Goal: Transaction & Acquisition: Purchase product/service

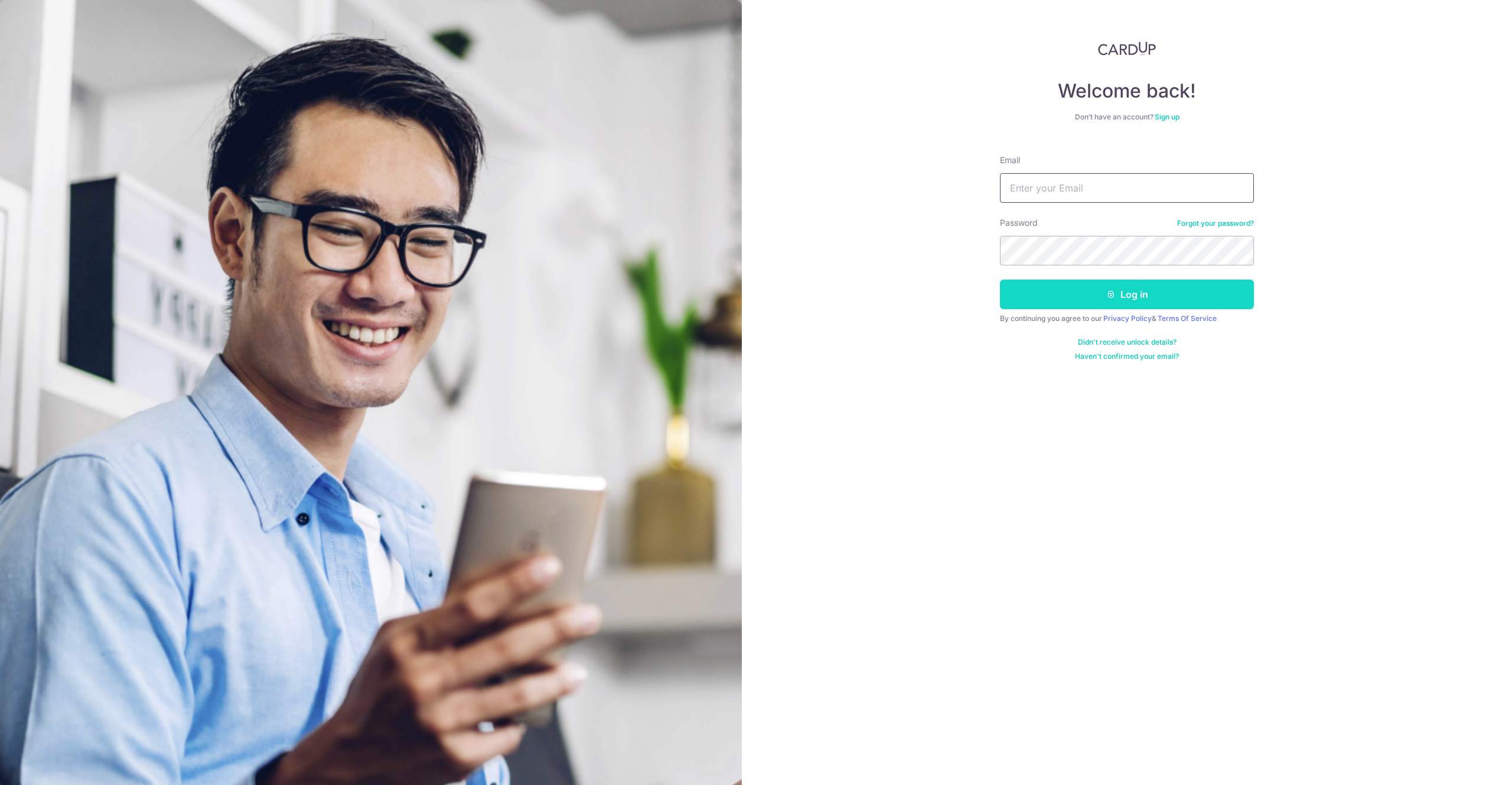
type input "[EMAIL_ADDRESS][DOMAIN_NAME]"
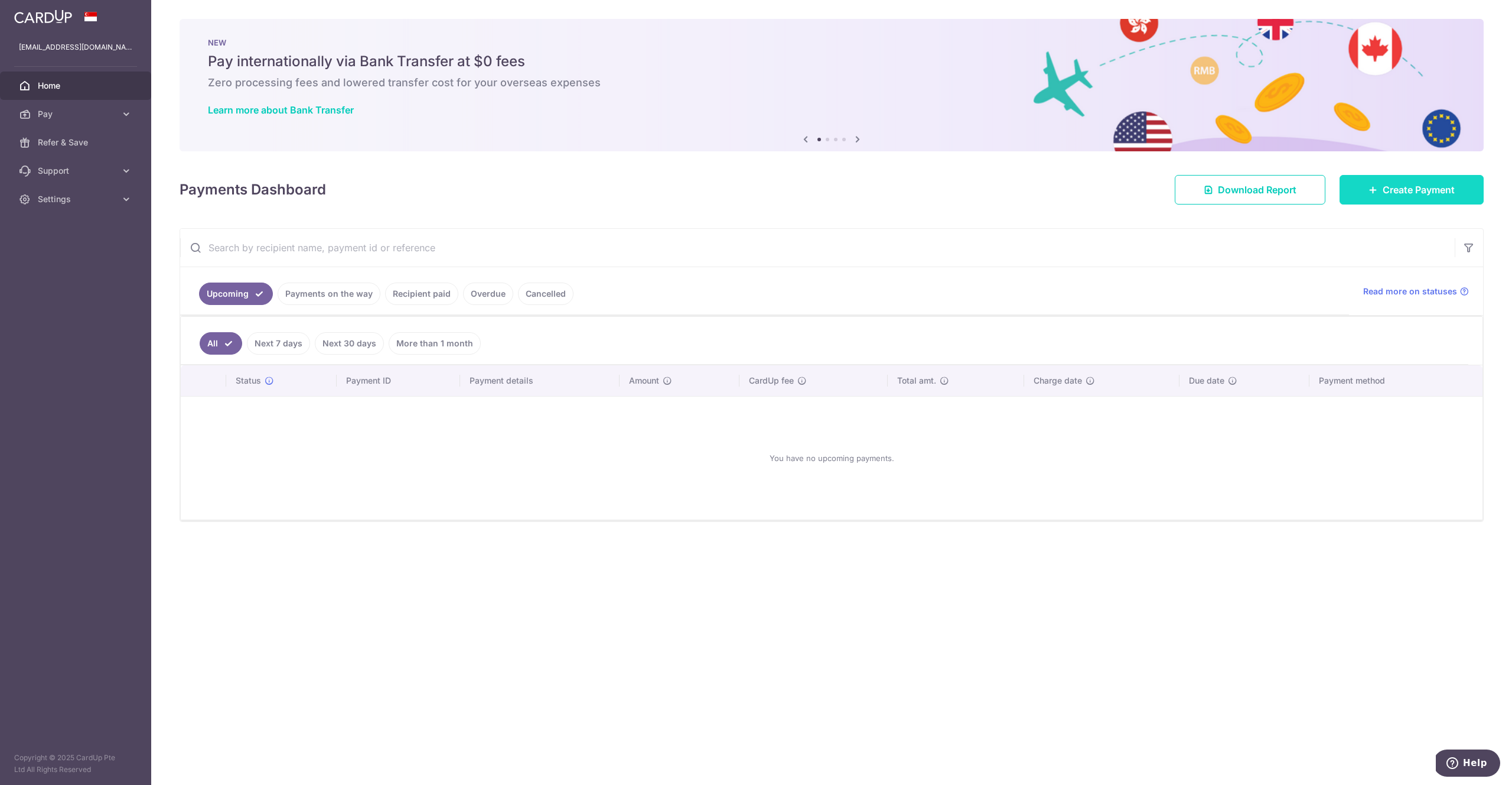
click at [1395, 193] on span "Create Payment" at bounding box center [1418, 190] width 72 height 14
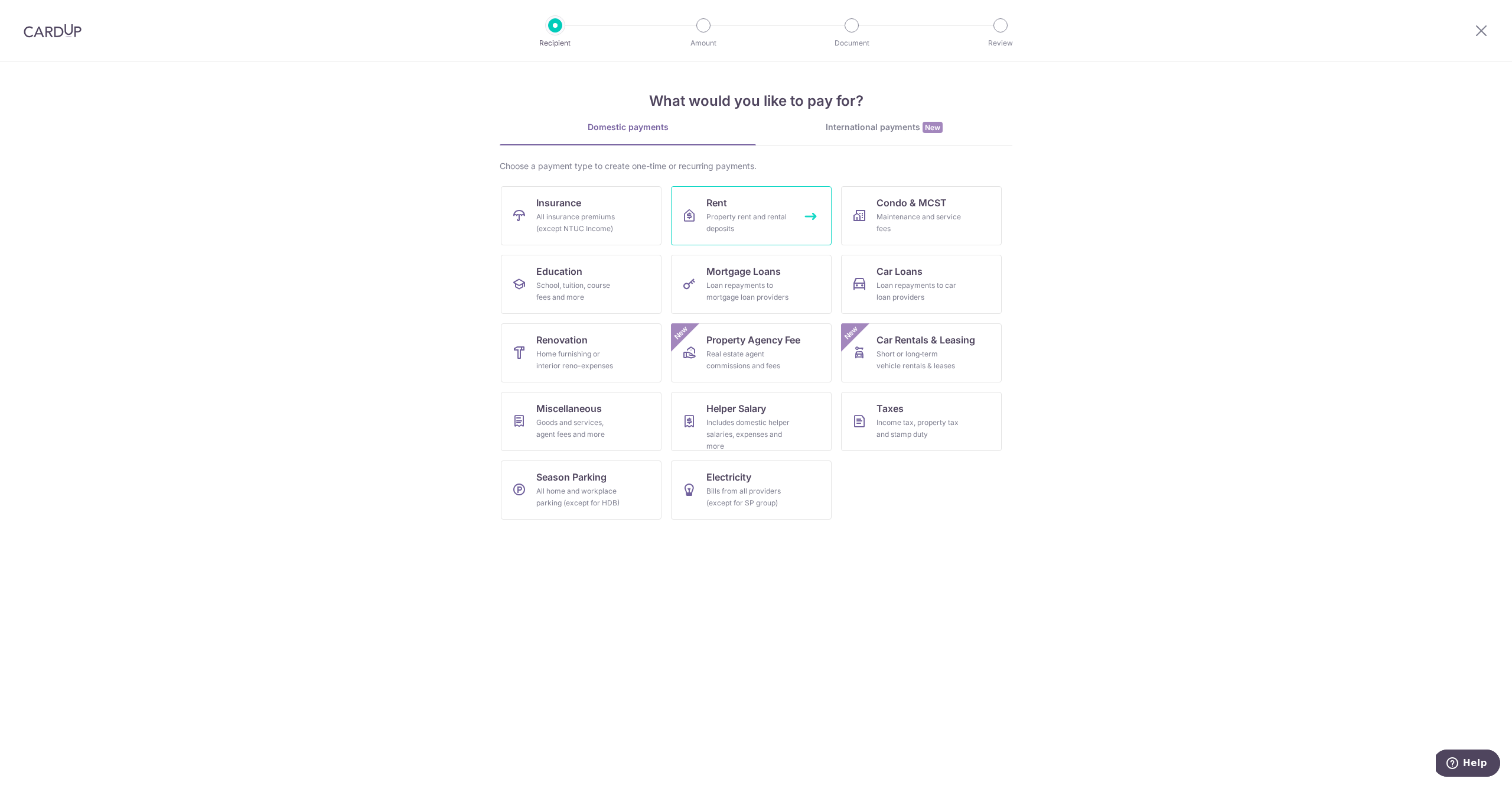
click at [770, 215] on div "Property rent and rental deposits" at bounding box center [749, 223] width 85 height 24
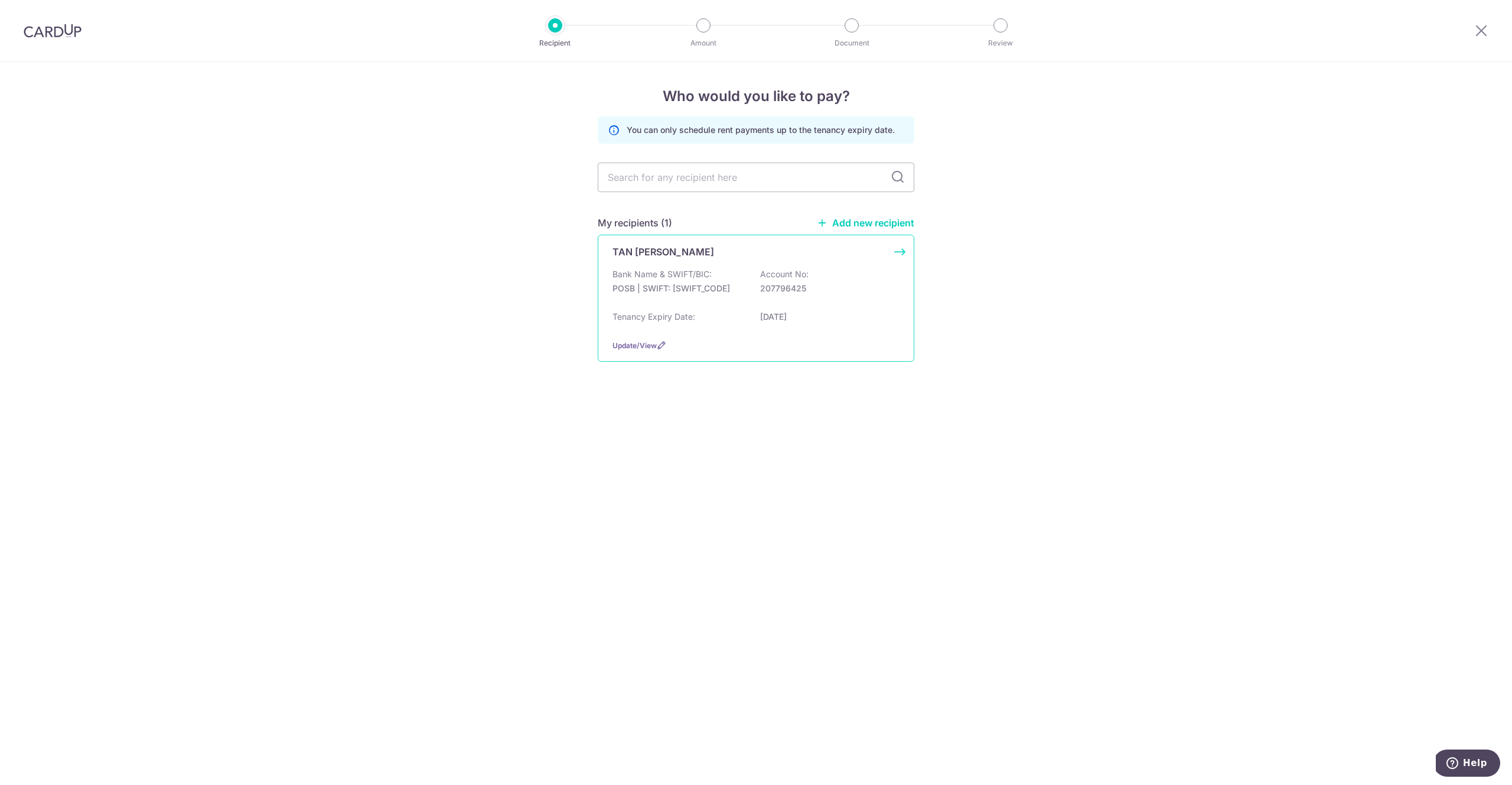
click at [721, 266] on div "TAN SIEW KIM Bank Name & SWIFT/BIC: POSB | SWIFT: DBSSSGSGXXX Account No: 20779…" at bounding box center [756, 298] width 317 height 127
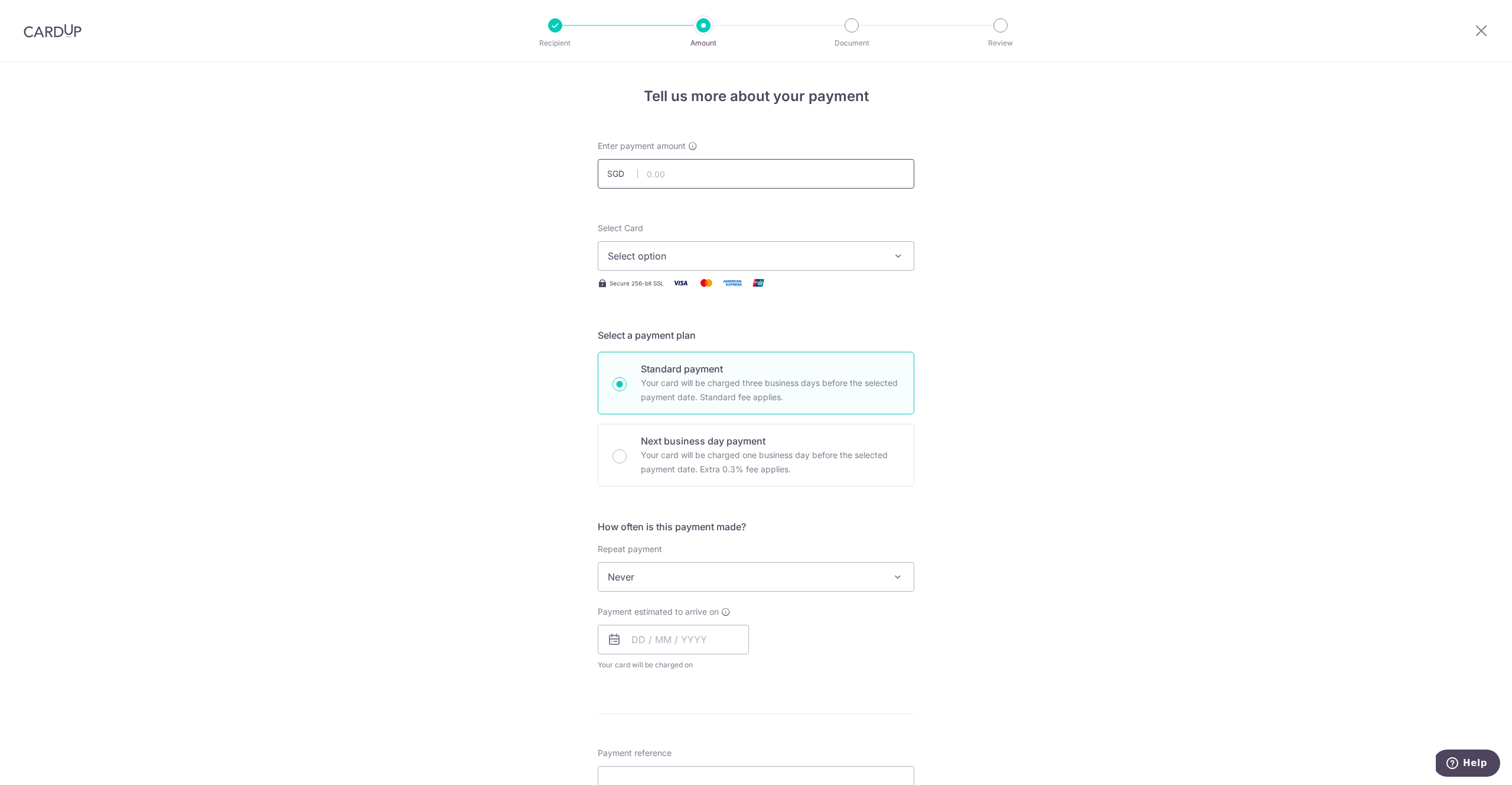
click at [681, 166] on input "text" at bounding box center [756, 174] width 317 height 30
type input "4,700.00"
click at [499, 218] on div "Tell us more about your payment Enter payment amount SGD 4,700.00 4700.00 Selec…" at bounding box center [756, 596] width 1512 height 1069
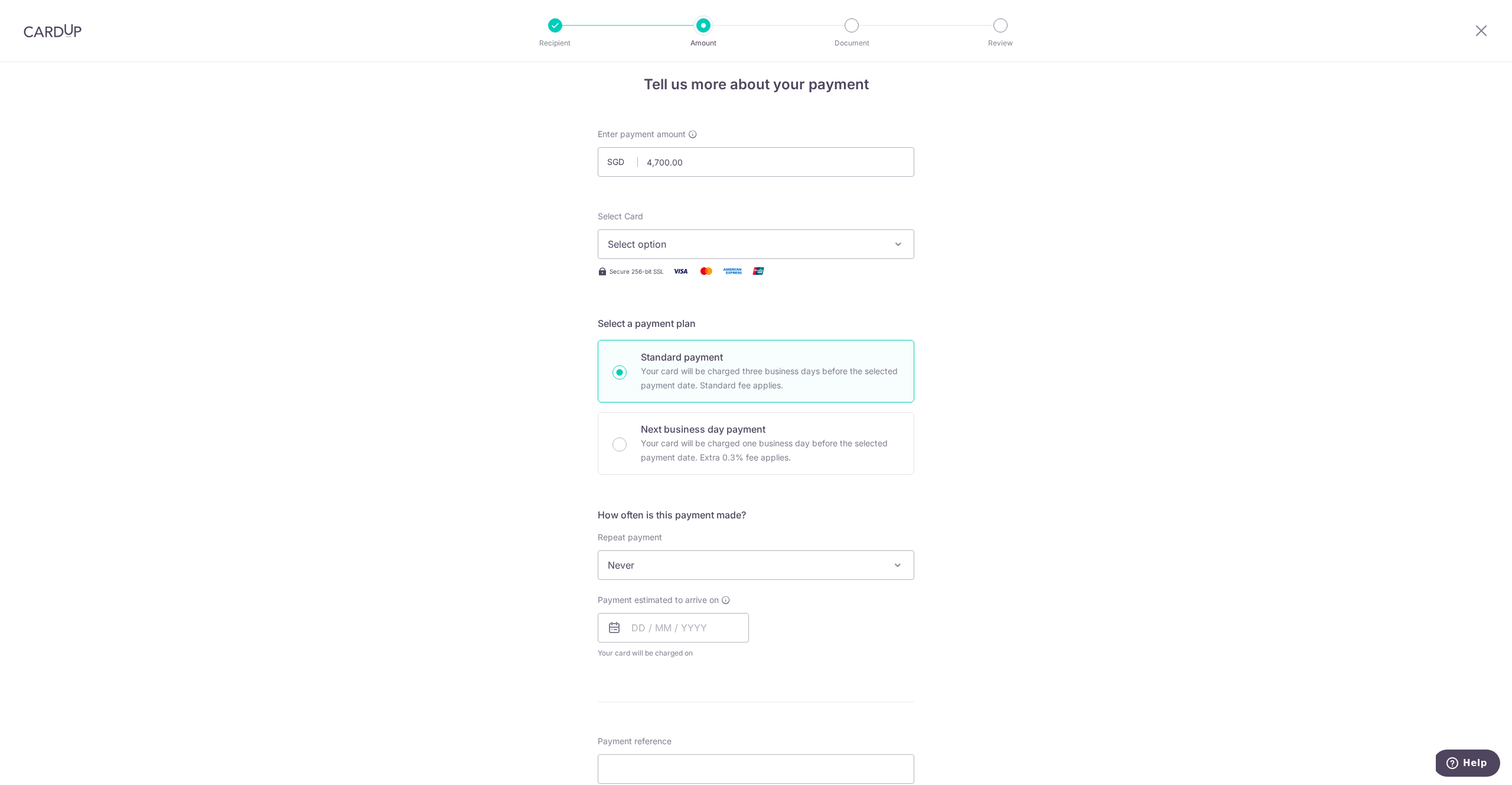
click at [716, 250] on span "Select option" at bounding box center [746, 243] width 275 height 14
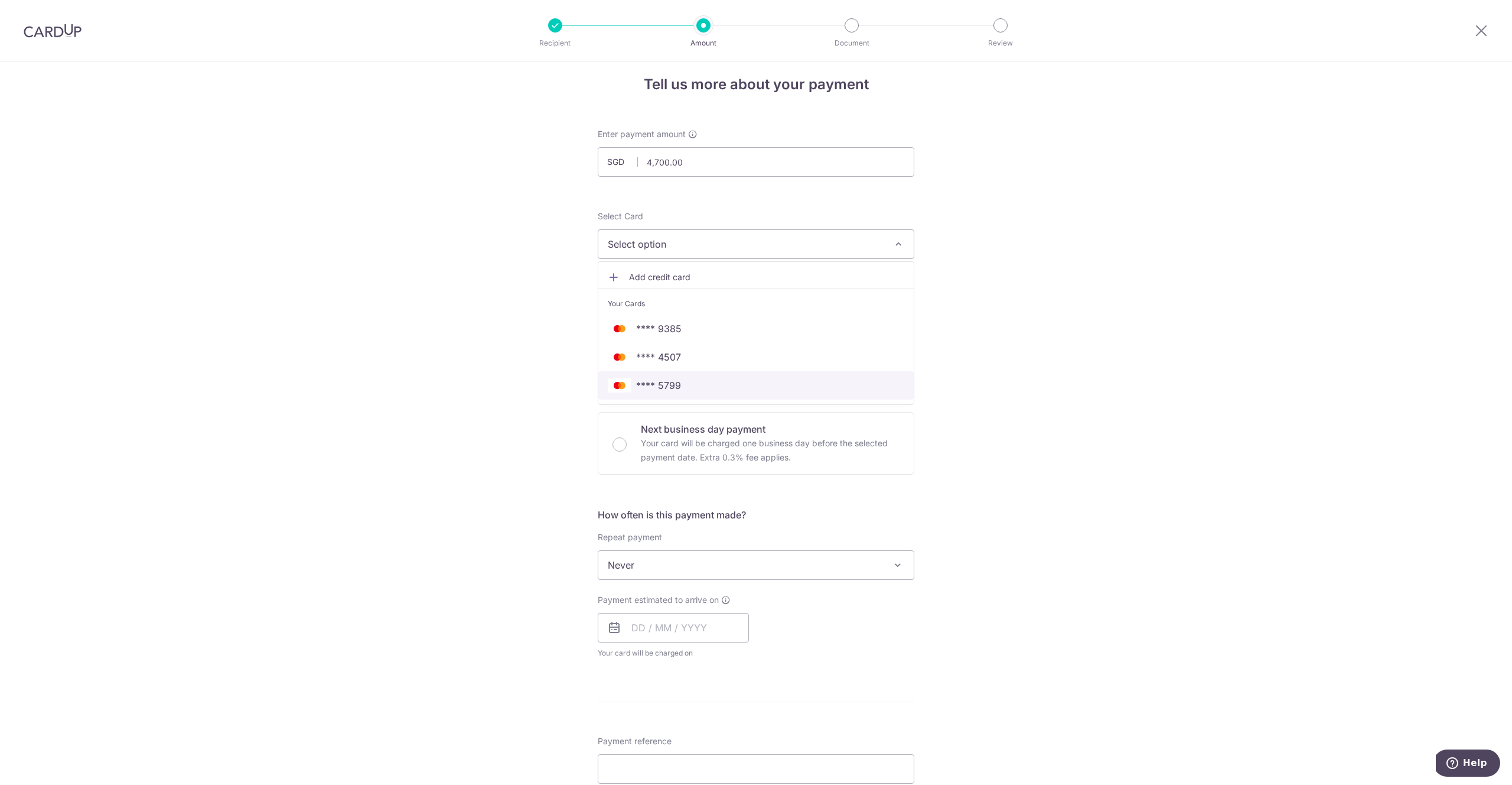
click at [688, 389] on span "**** 5799" at bounding box center [756, 385] width 297 height 14
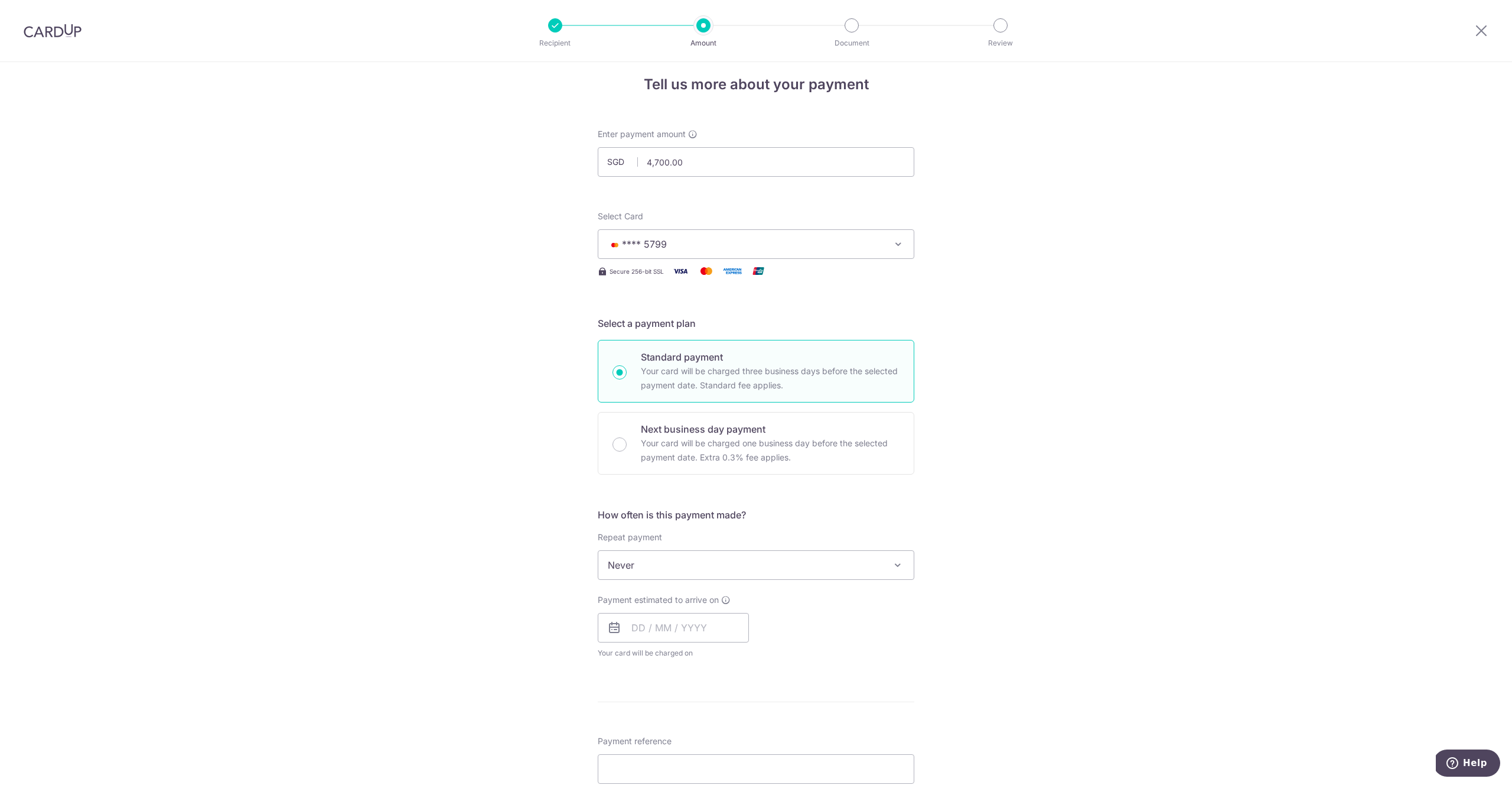
click at [504, 349] on div "Tell us more about your payment Enter payment amount SGD 4,700.00 4700.00 Selec…" at bounding box center [756, 584] width 1512 height 1069
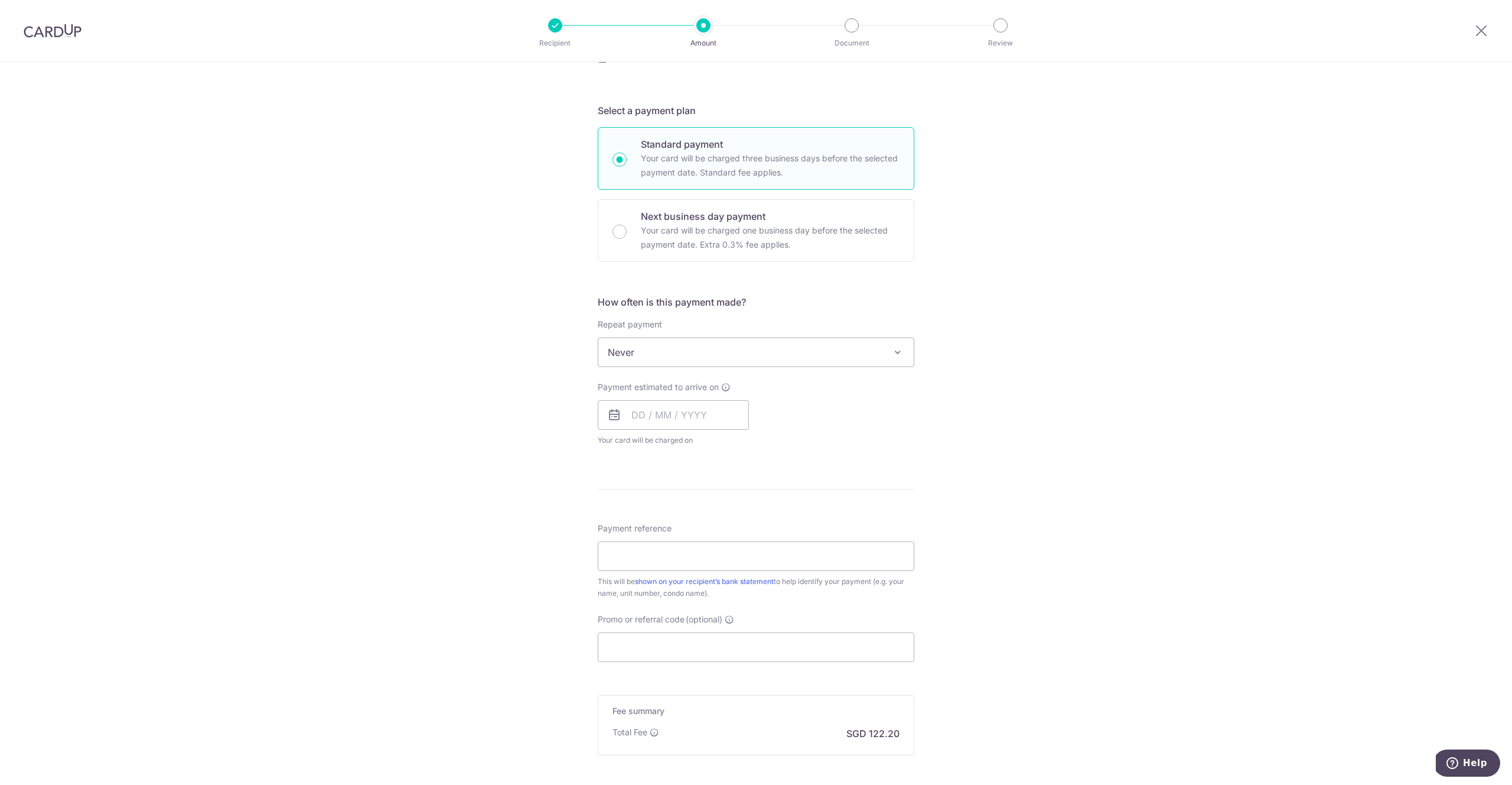
scroll to position [228, 0]
click at [640, 414] on input "text" at bounding box center [673, 411] width 151 height 30
click at [631, 419] on input "text" at bounding box center [673, 411] width 151 height 30
click at [671, 545] on link "16" at bounding box center [669, 542] width 19 height 19
type input "16/09/2025"
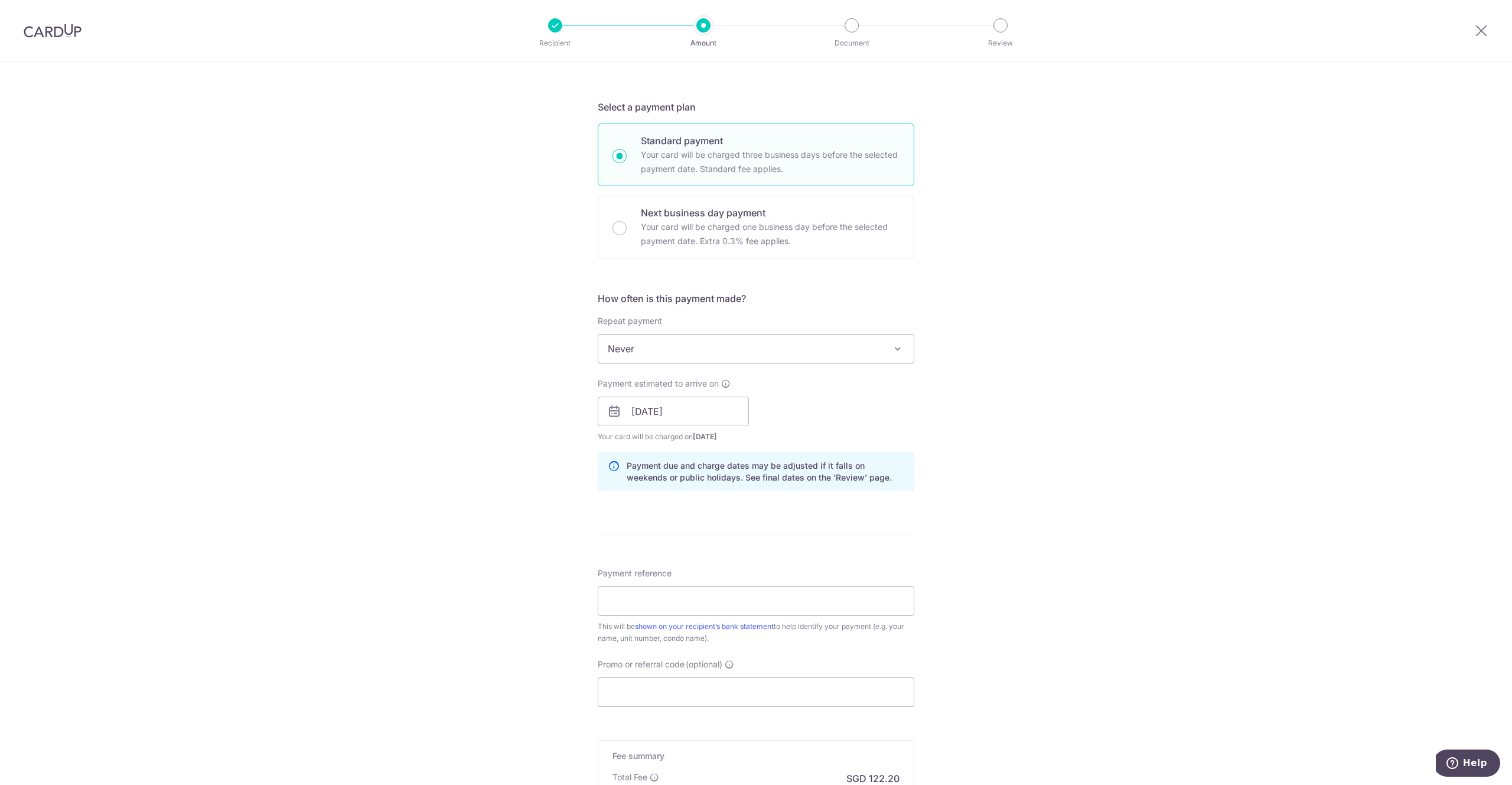
click at [543, 444] on div "Tell us more about your payment Enter payment amount SGD 4,700.00 4700.00 Selec…" at bounding box center [756, 392] width 1512 height 1117
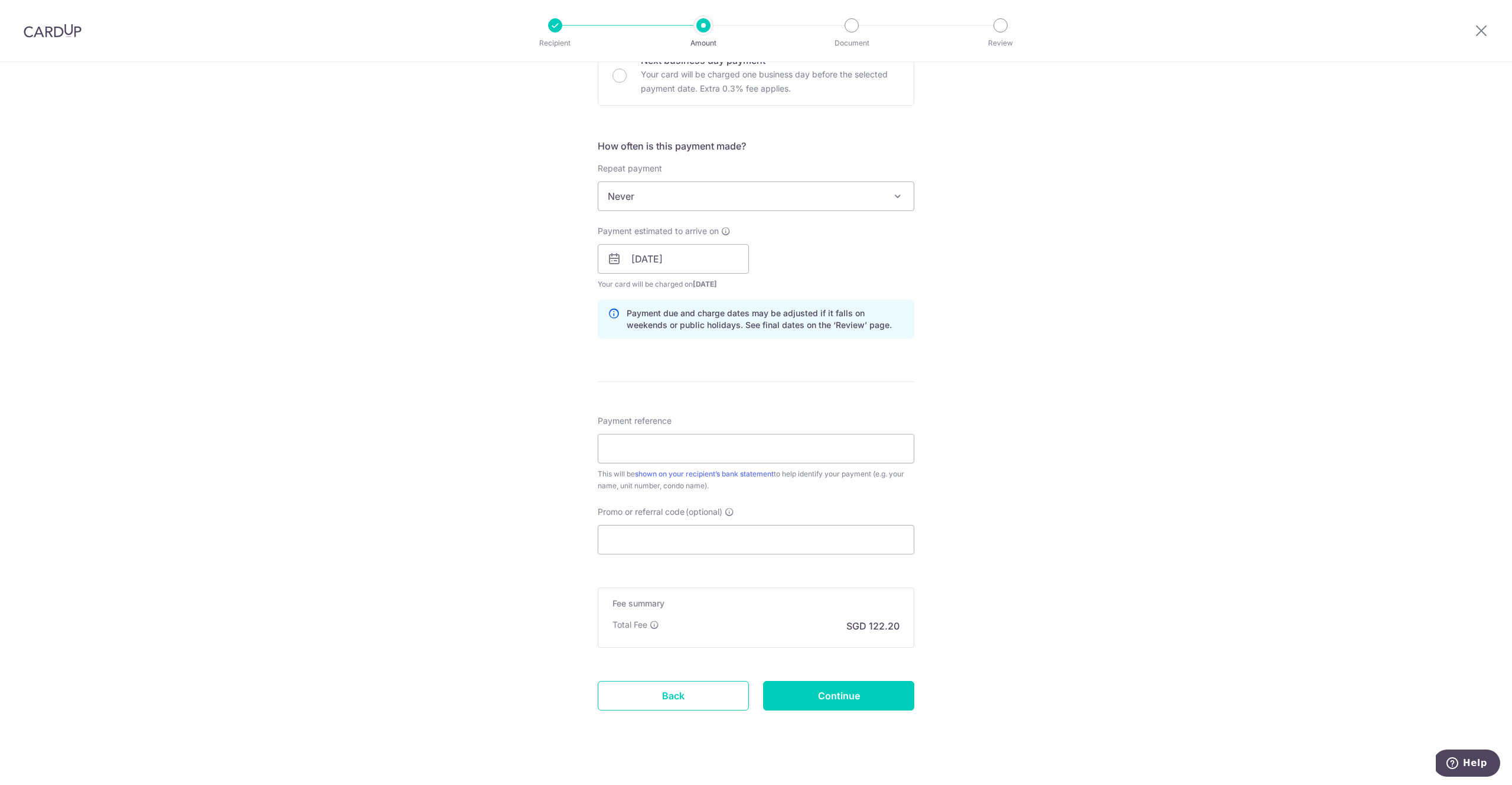
scroll to position [386, 0]
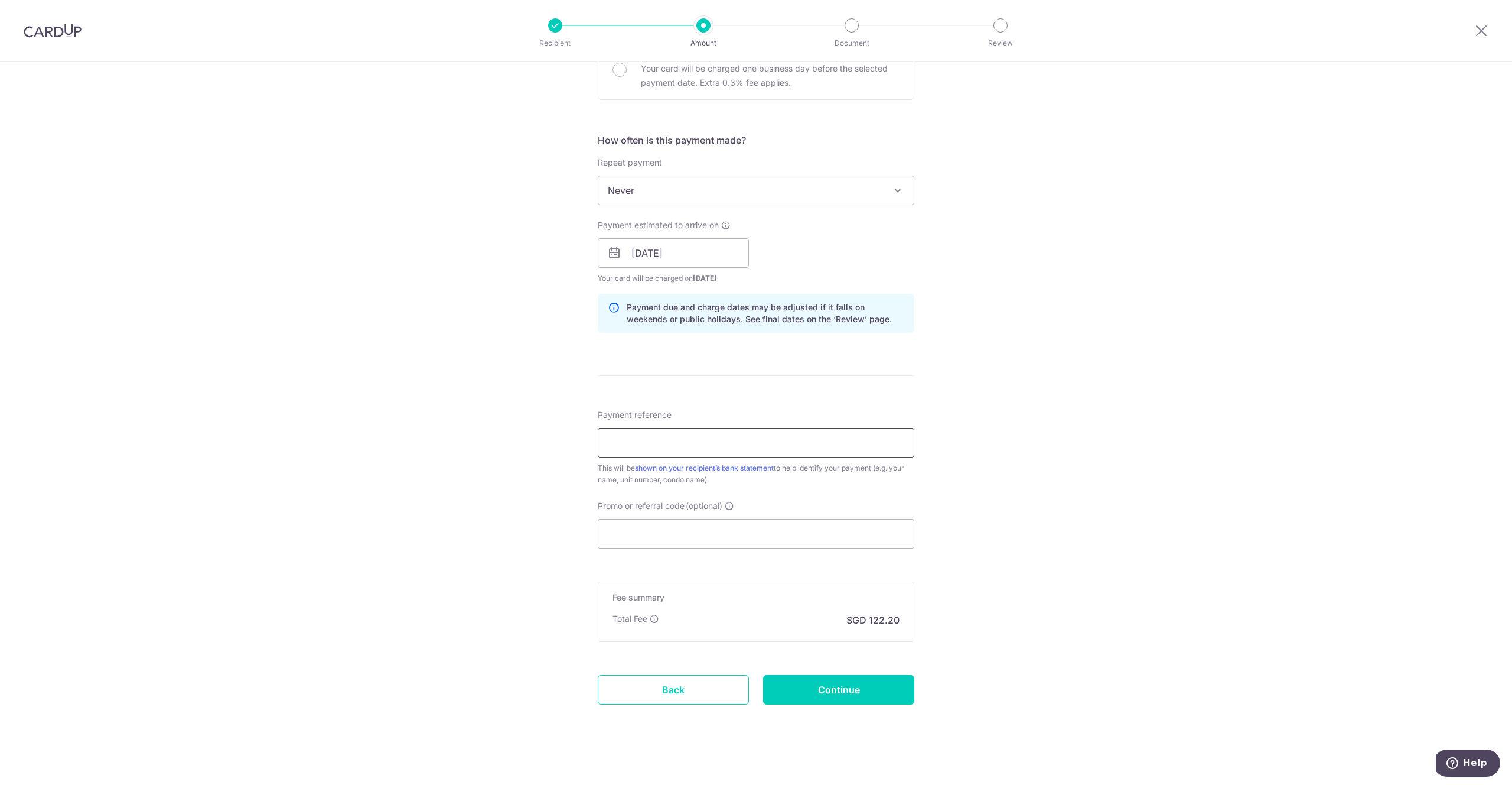
click at [644, 443] on input "Payment reference" at bounding box center [756, 442] width 317 height 30
type input "Rent: 05-01, Regency Lodge"
click at [494, 469] on div "Tell us more about your payment Enter payment amount SGD 4,700.00 4700.00 Selec…" at bounding box center [756, 234] width 1512 height 1117
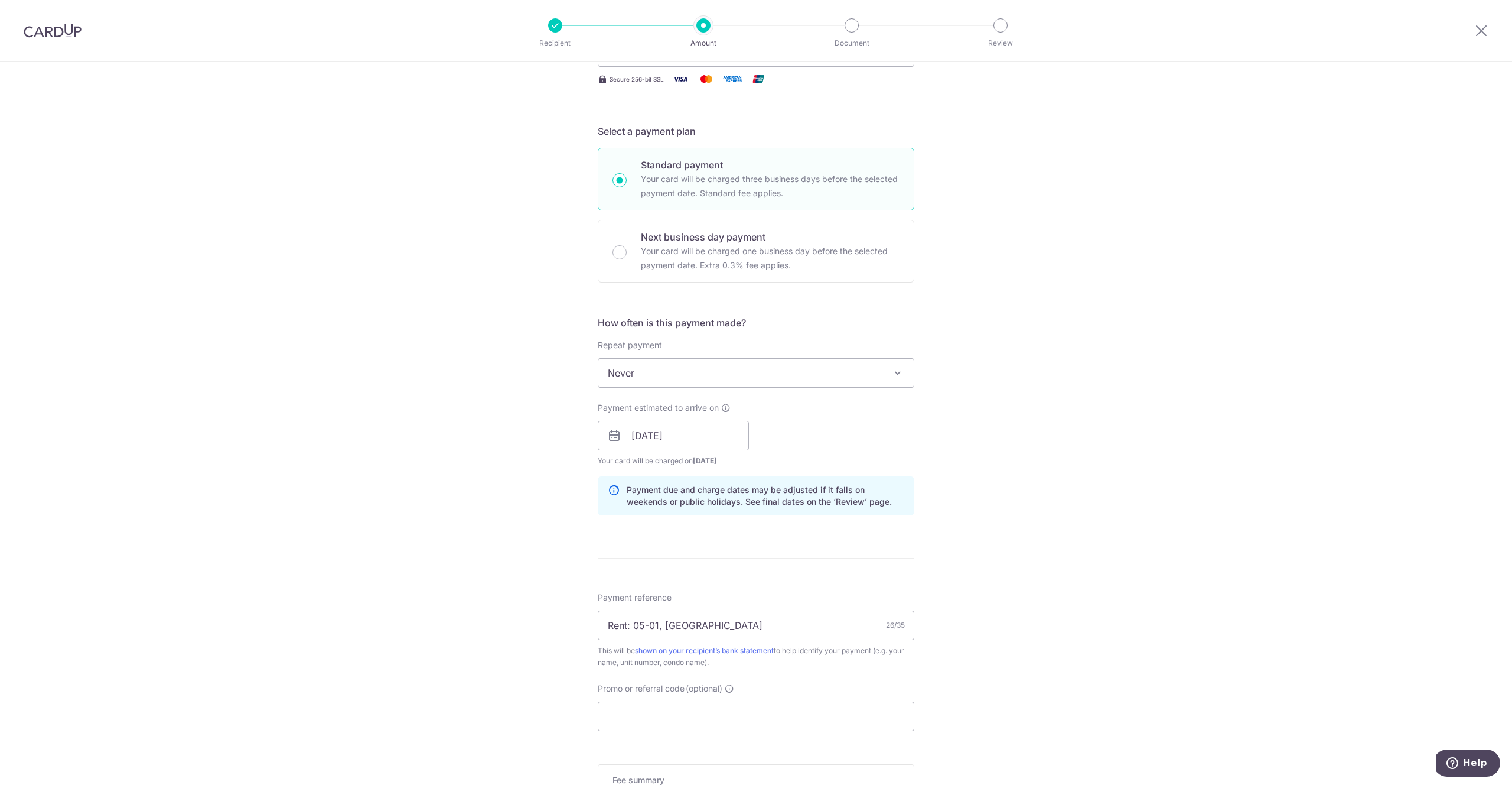
scroll to position [395, 0]
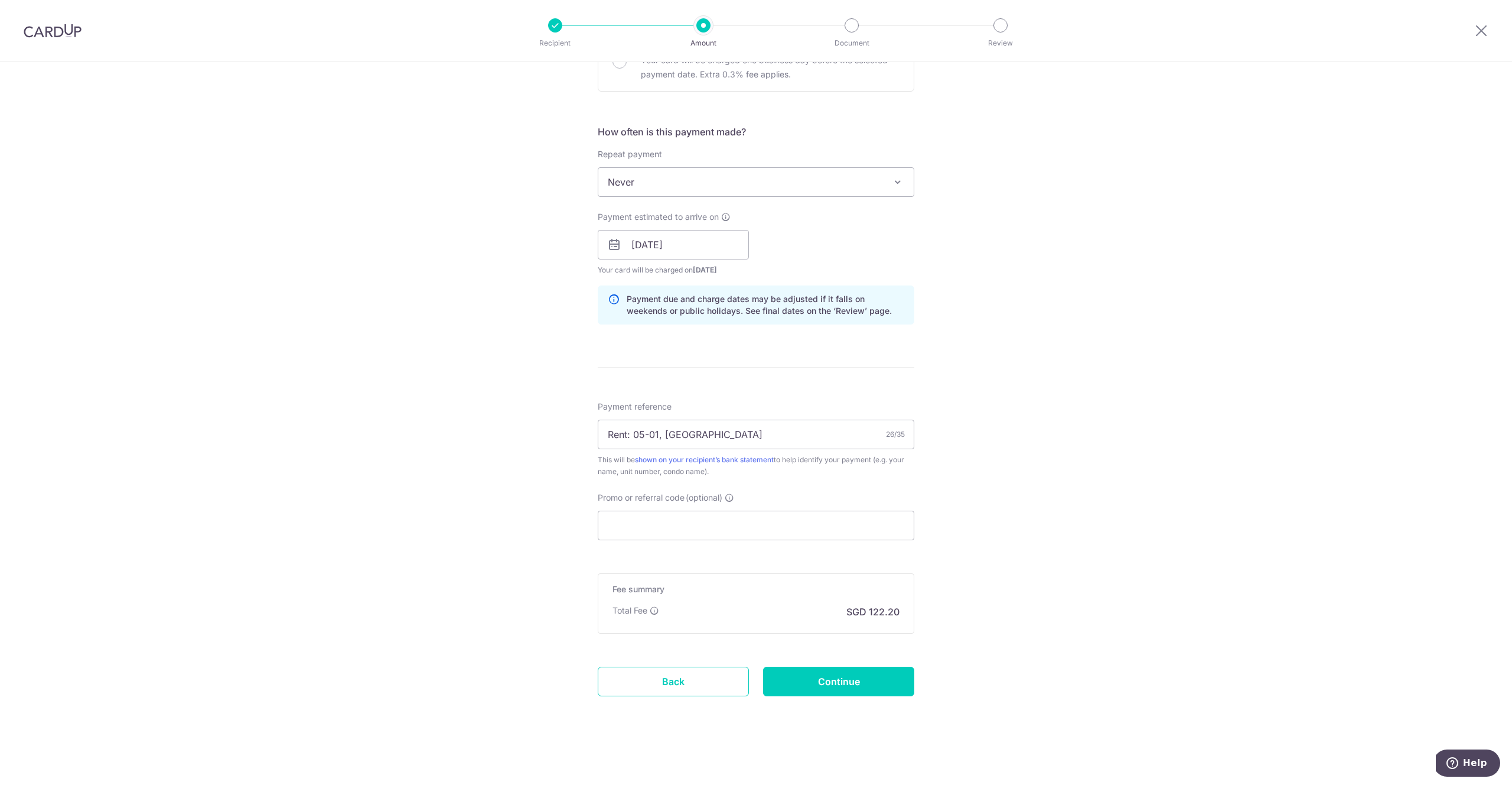
click at [494, 469] on div "Tell us more about your payment Enter payment amount SGD 4,700.00 4700.00 Selec…" at bounding box center [756, 226] width 1512 height 1117
click at [837, 680] on input "Continue" at bounding box center [839, 681] width 151 height 30
type input "Create Schedule"
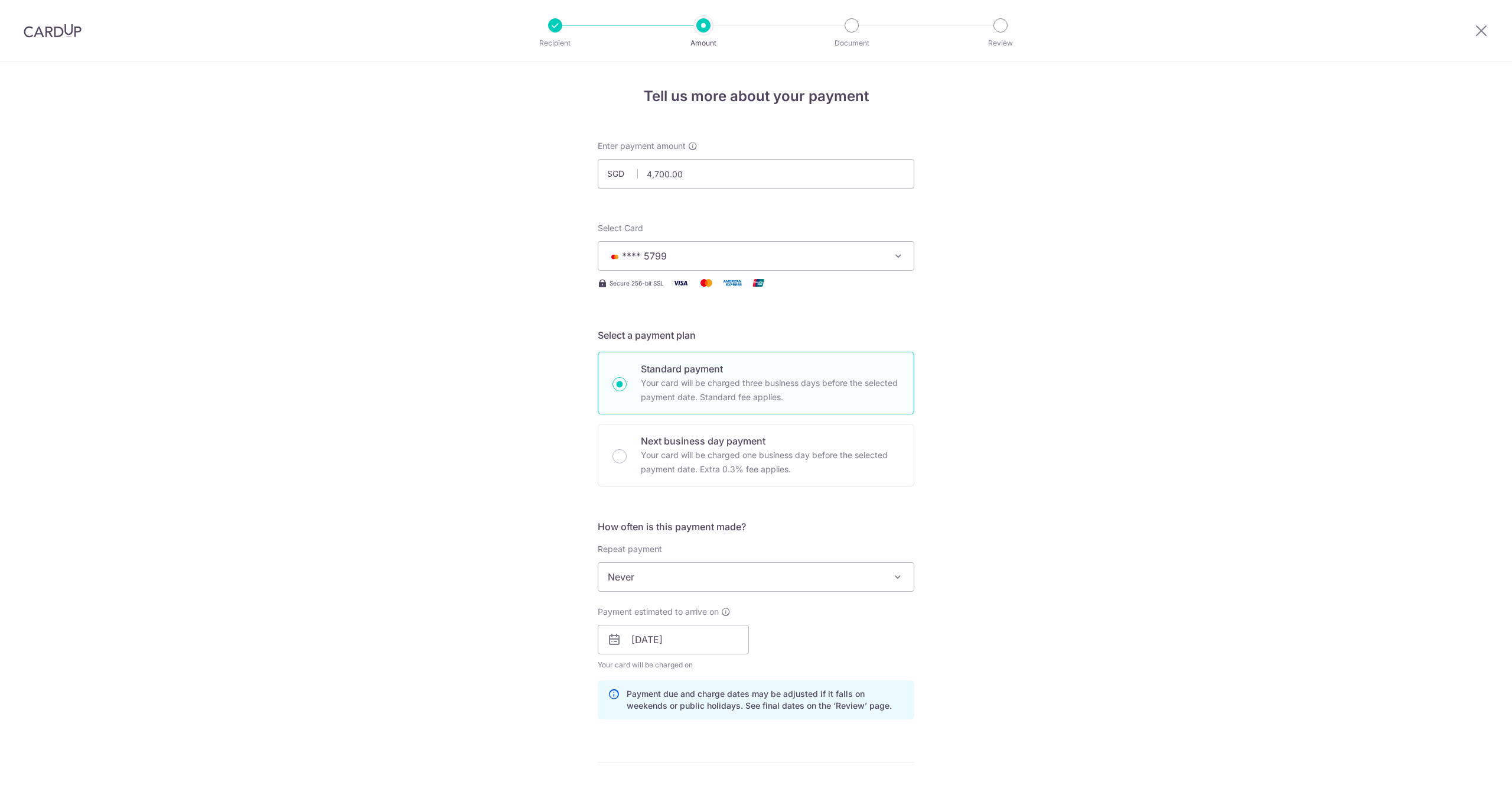
scroll to position [411, 0]
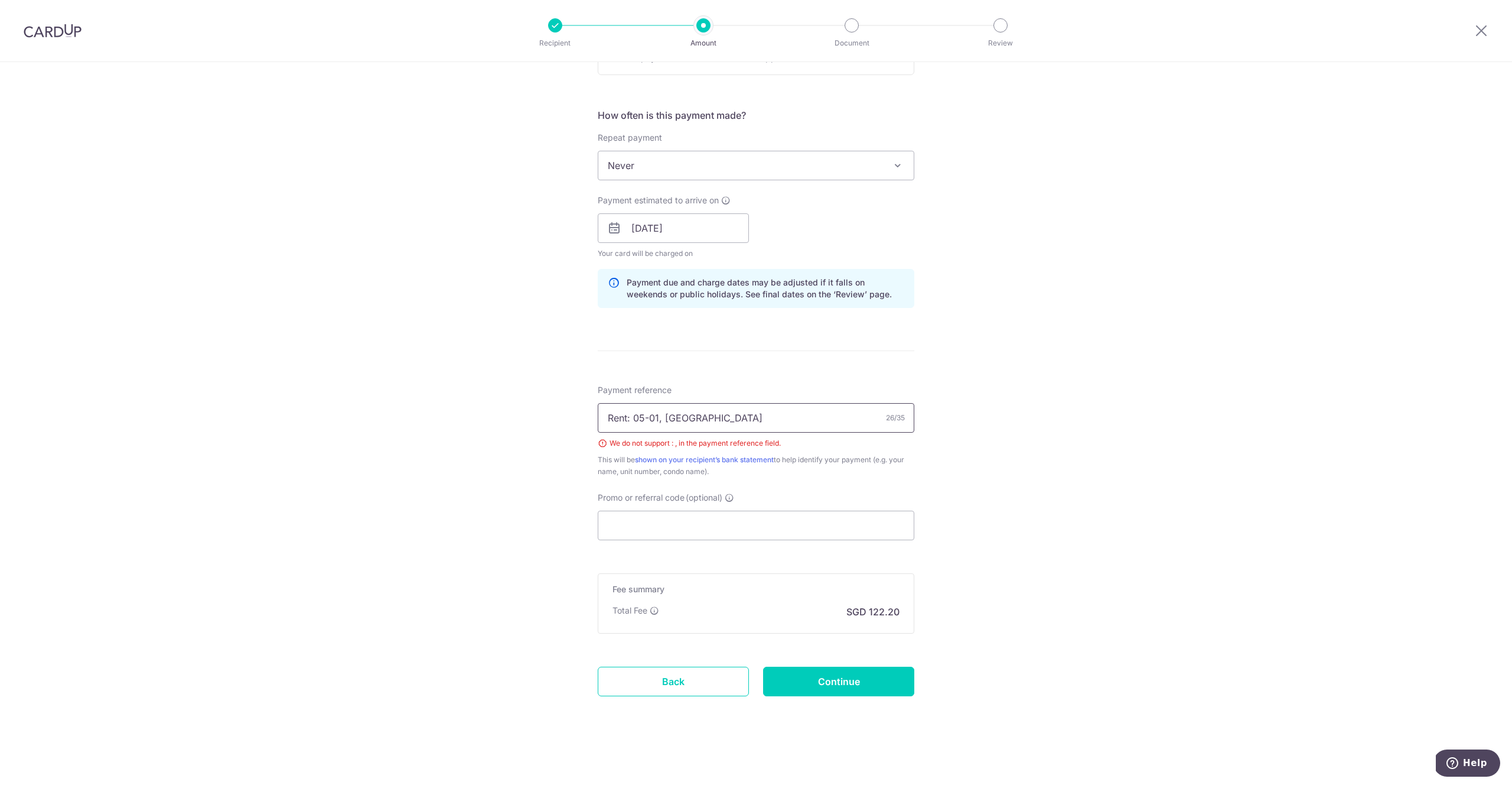
click at [752, 417] on input "Rent: 05-01, [GEOGRAPHIC_DATA]" at bounding box center [756, 418] width 317 height 30
drag, startPoint x: 661, startPoint y: 415, endPoint x: 628, endPoint y: 416, distance: 33.0
click at [628, 416] on input "Rent: 05-01, [GEOGRAPHIC_DATA]" at bounding box center [756, 418] width 317 height 30
type input "Rent [GEOGRAPHIC_DATA]"
click at [821, 670] on input "Continue" at bounding box center [839, 681] width 151 height 30
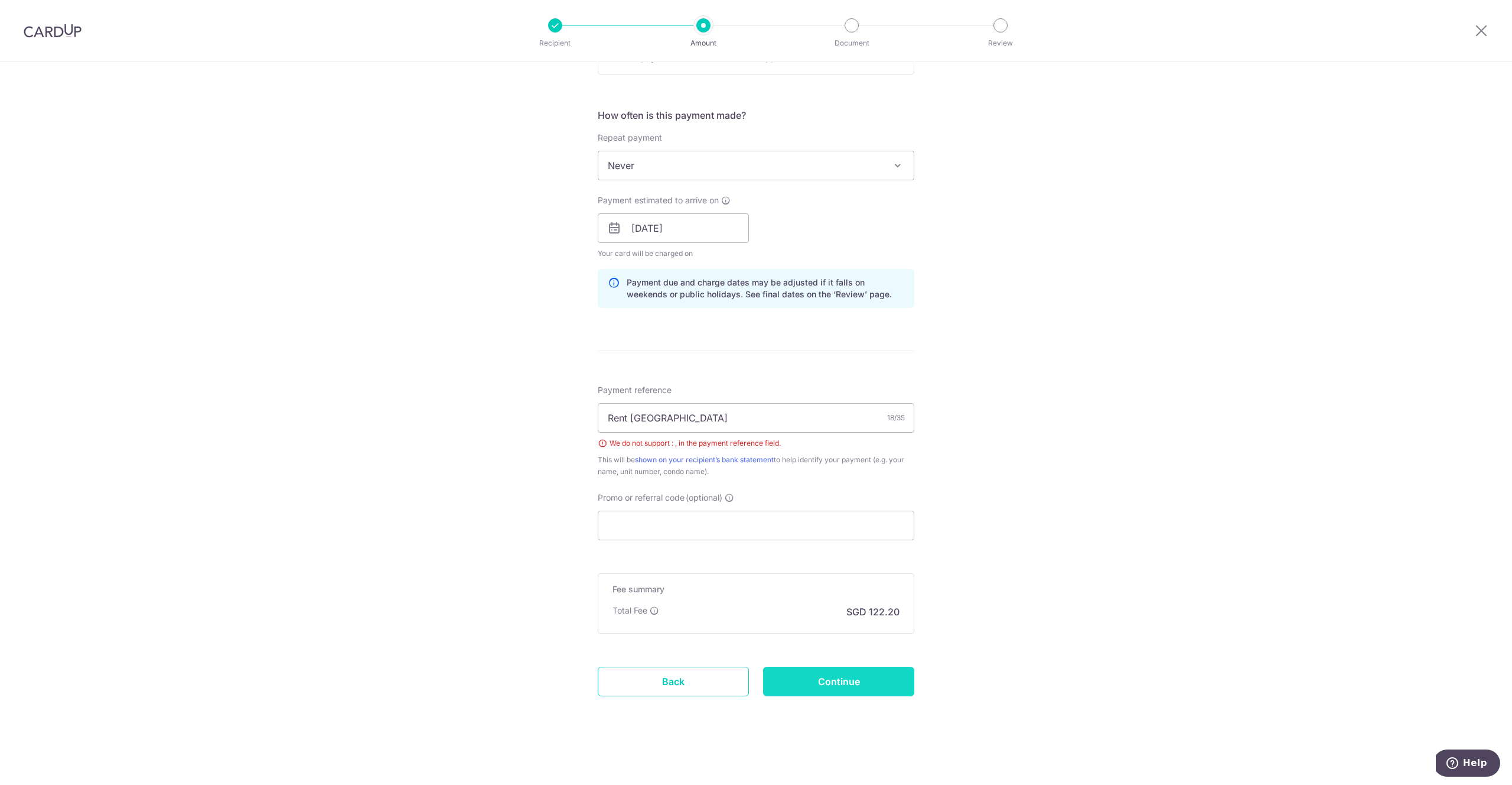
type input "Create Schedule"
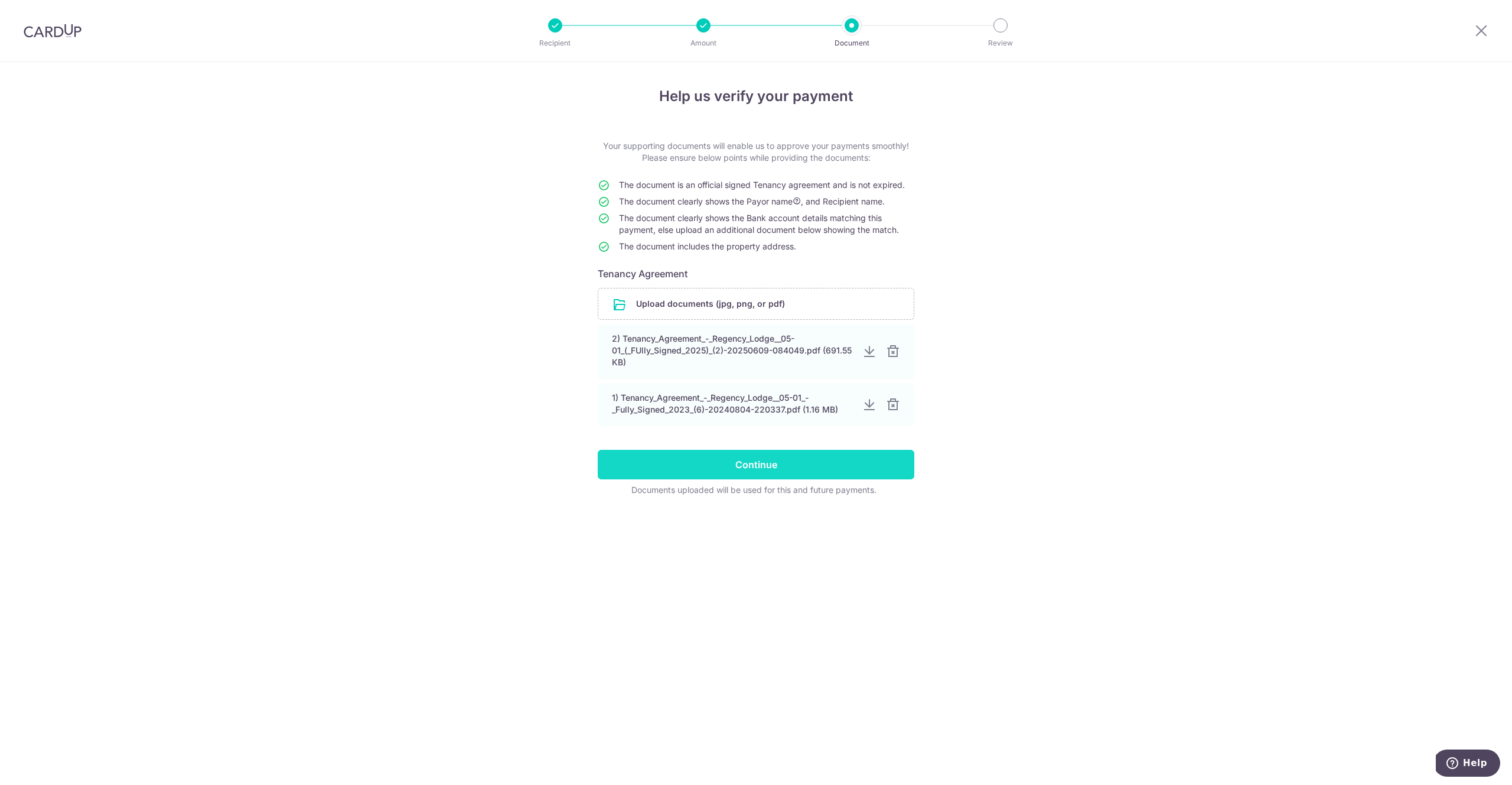
click at [765, 459] on input "Continue" at bounding box center [756, 465] width 317 height 30
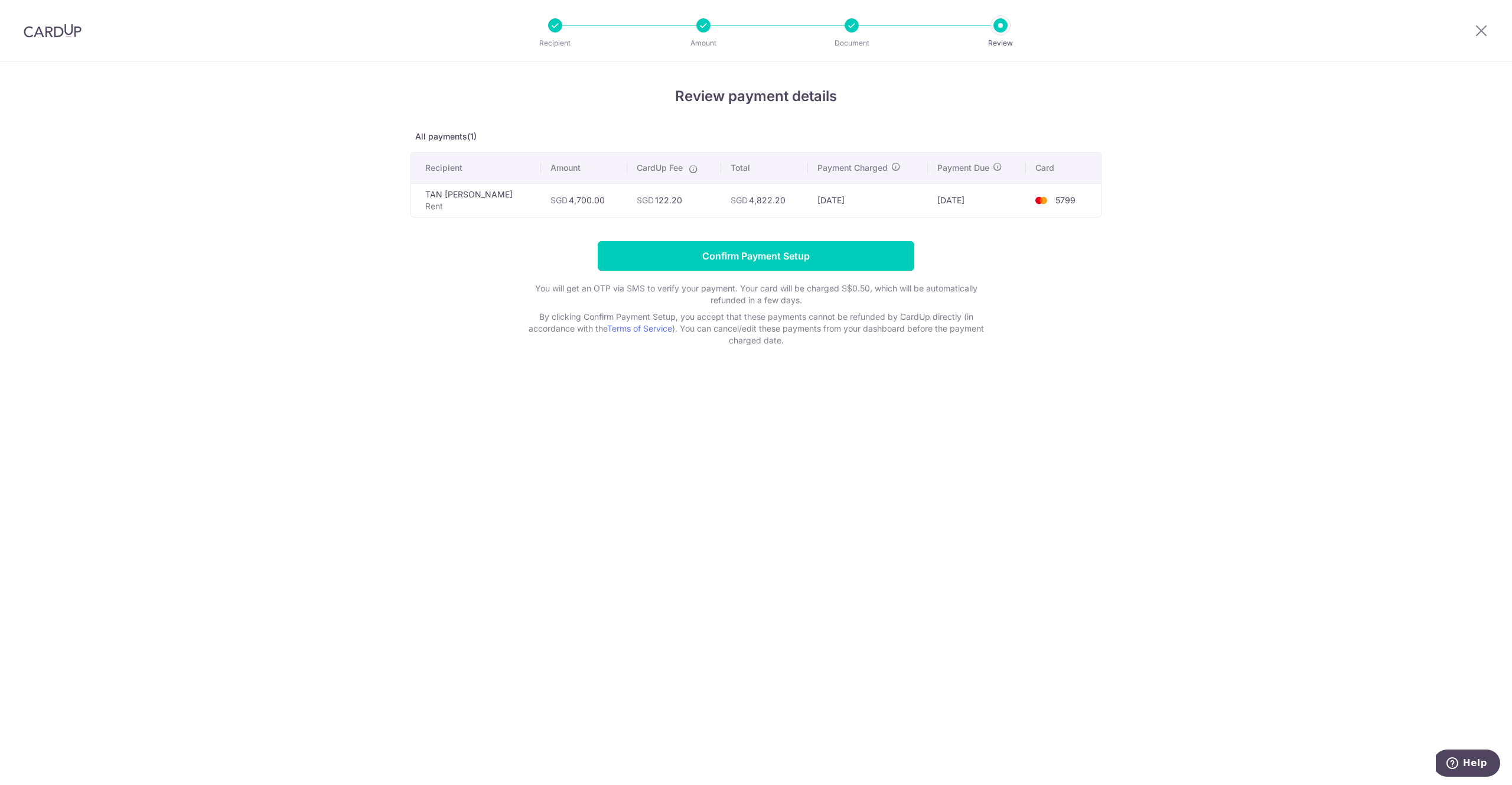
click at [368, 83] on div "Review payment details All payments(1) Recipient Amount CardUp Fee Total Paymen…" at bounding box center [756, 424] width 1512 height 723
click at [744, 254] on input "Confirm Payment Setup" at bounding box center [756, 256] width 317 height 30
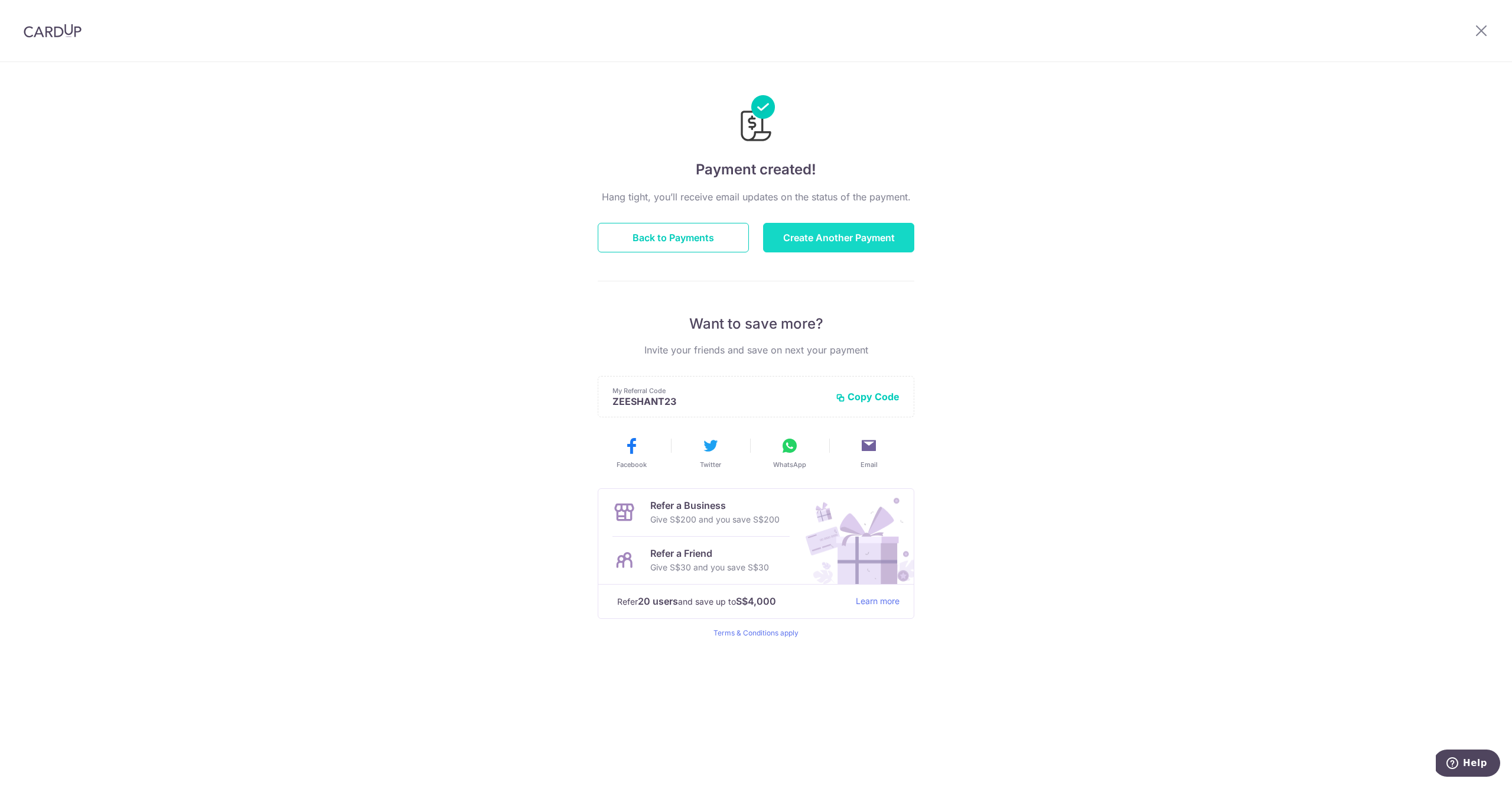
click at [832, 227] on button "Create Another Payment" at bounding box center [839, 237] width 151 height 30
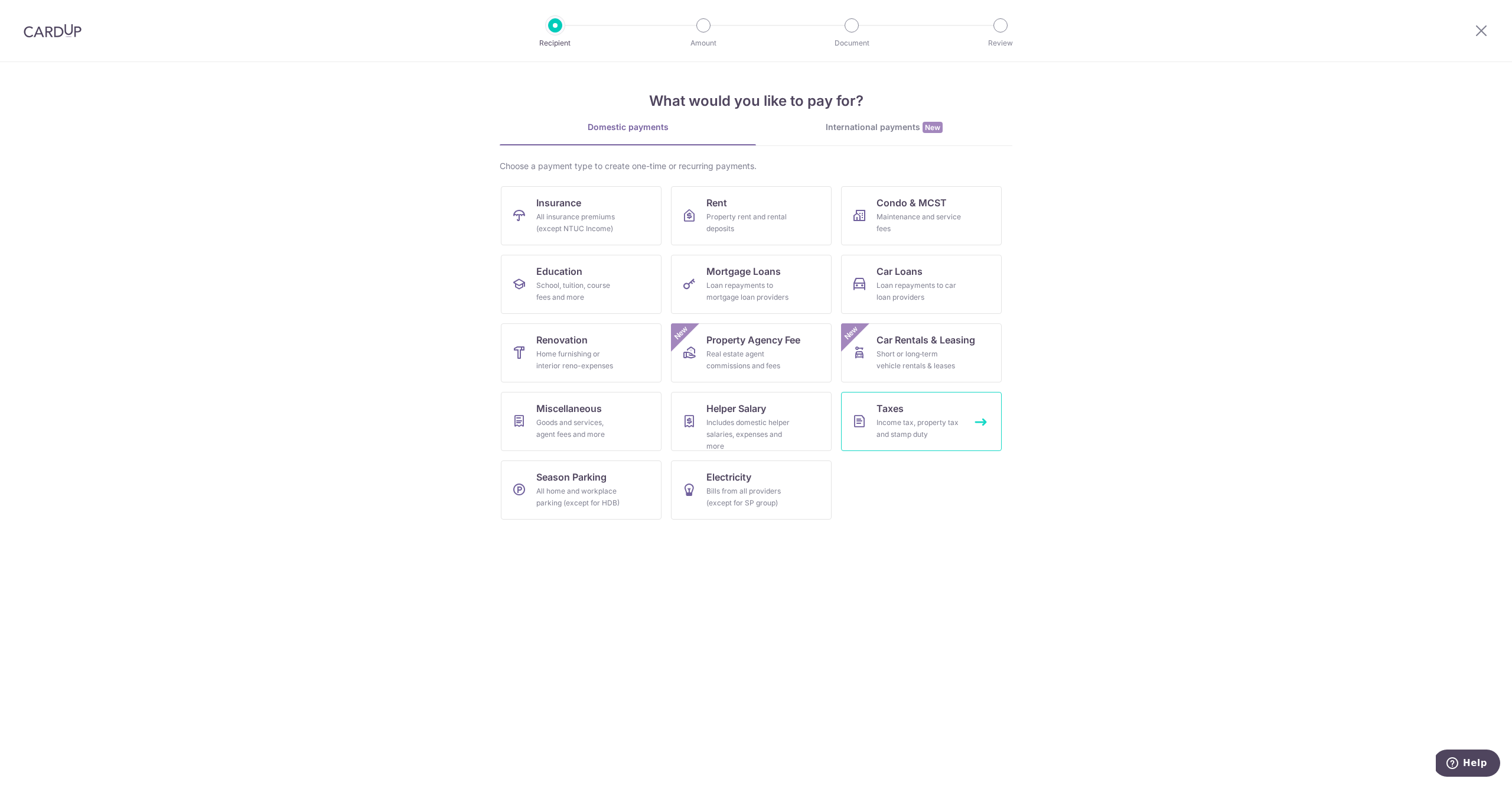
click at [901, 421] on div "Income tax, property tax and stamp duty" at bounding box center [919, 428] width 85 height 24
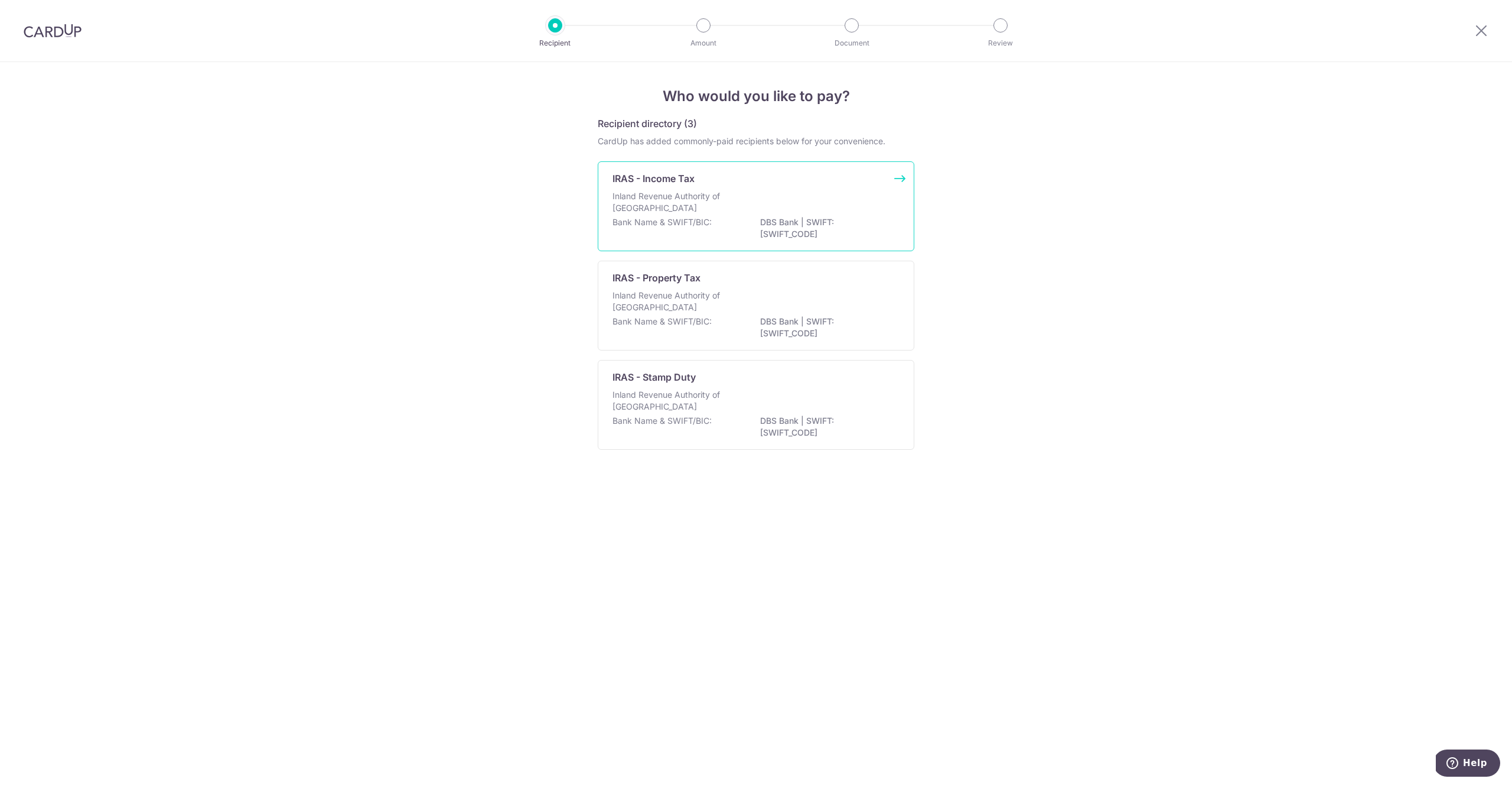
click at [736, 226] on div "Bank Name & SWIFT/BIC: DBS Bank | SWIFT: DBSSSGSGXXX" at bounding box center [756, 229] width 287 height 25
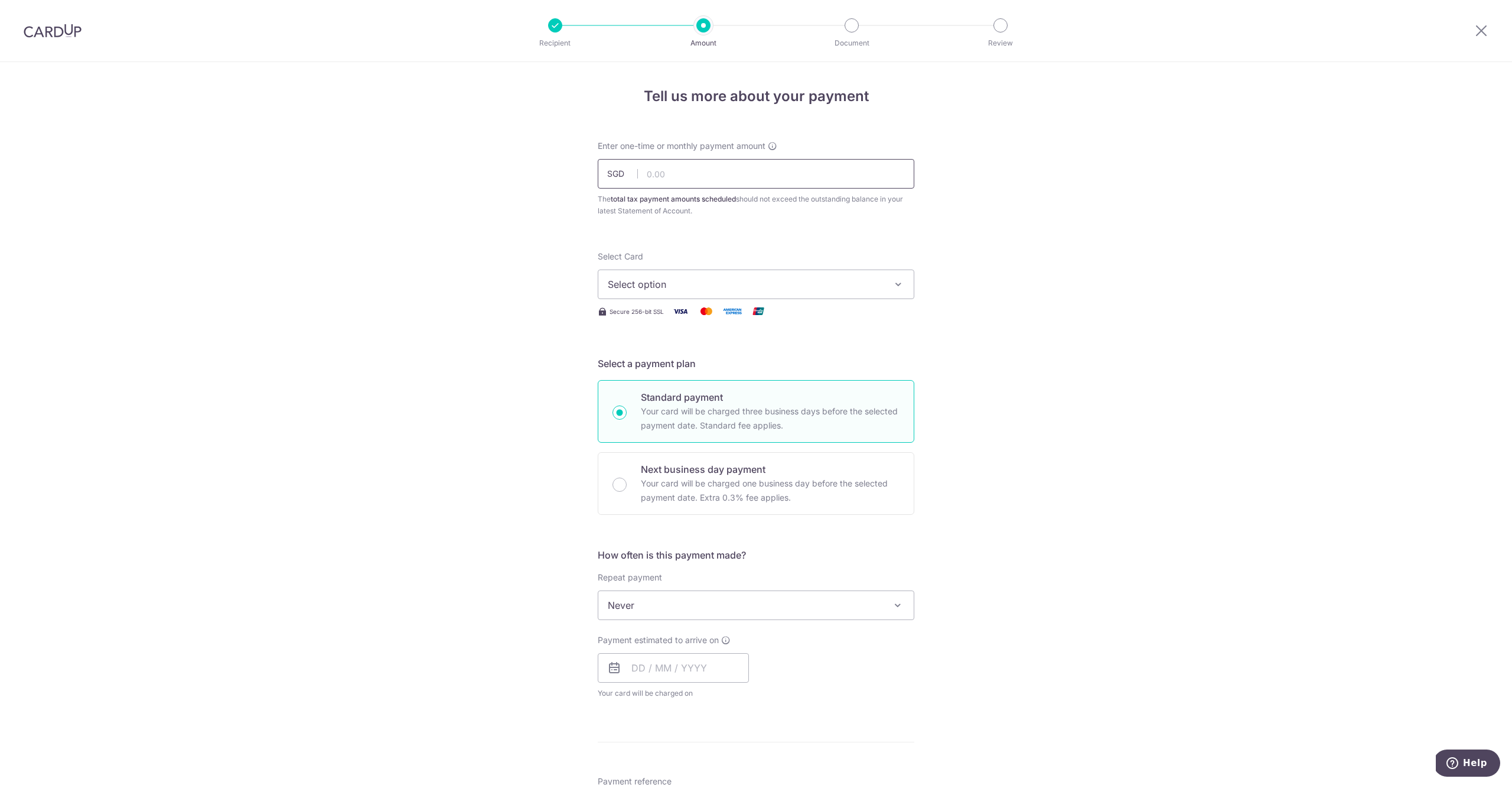
click at [714, 179] on input "text" at bounding box center [756, 174] width 317 height 30
paste input "6,097.68"
type input "6,097.68"
click at [455, 264] on div "Tell us more about your payment Enter one-time or monthly payment amount SGD 6,…" at bounding box center [756, 610] width 1512 height 1097
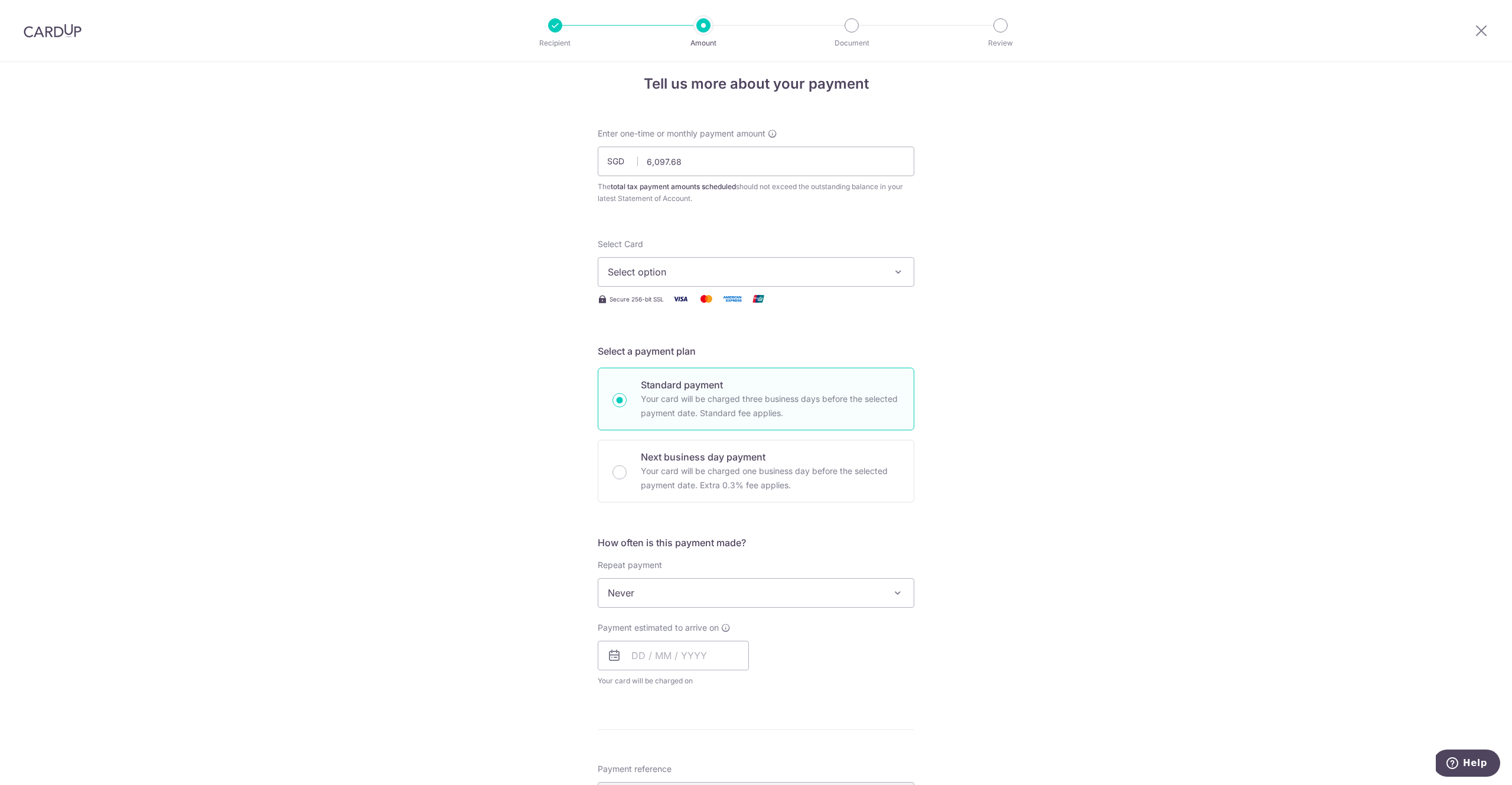
scroll to position [71, 0]
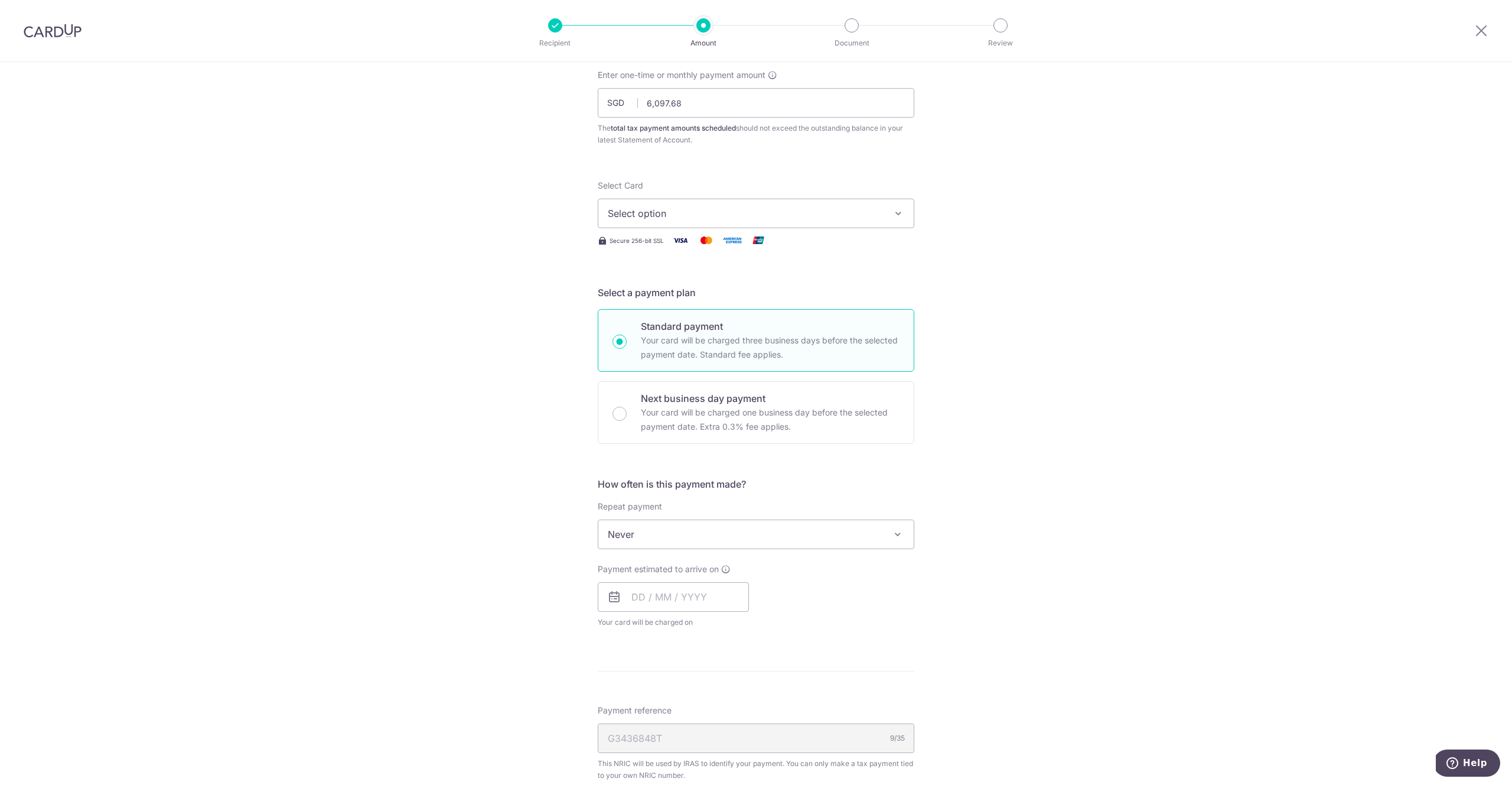
click at [685, 217] on span "Select option" at bounding box center [746, 213] width 275 height 14
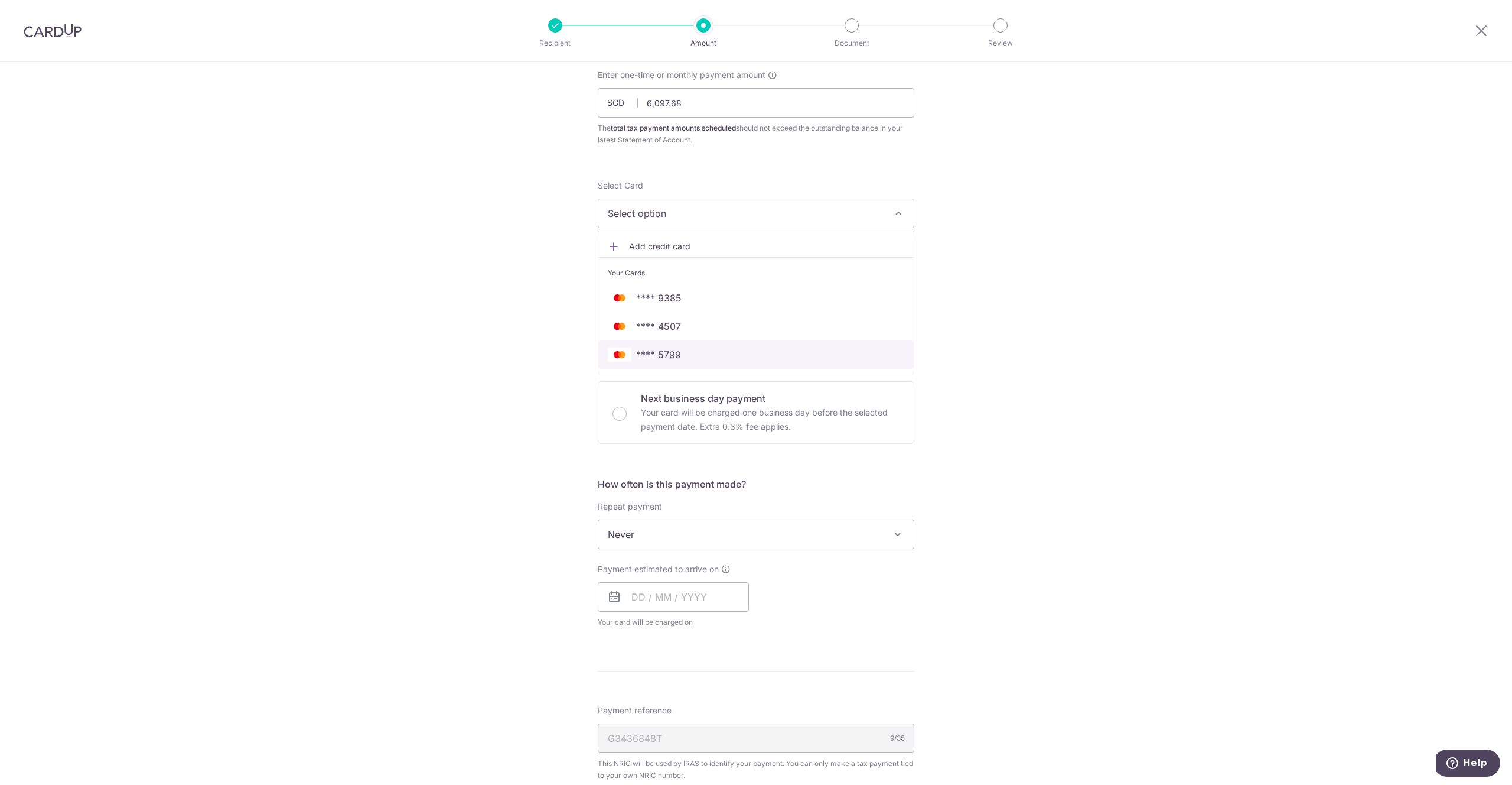
click at [692, 341] on link "**** 5799" at bounding box center [756, 355] width 315 height 28
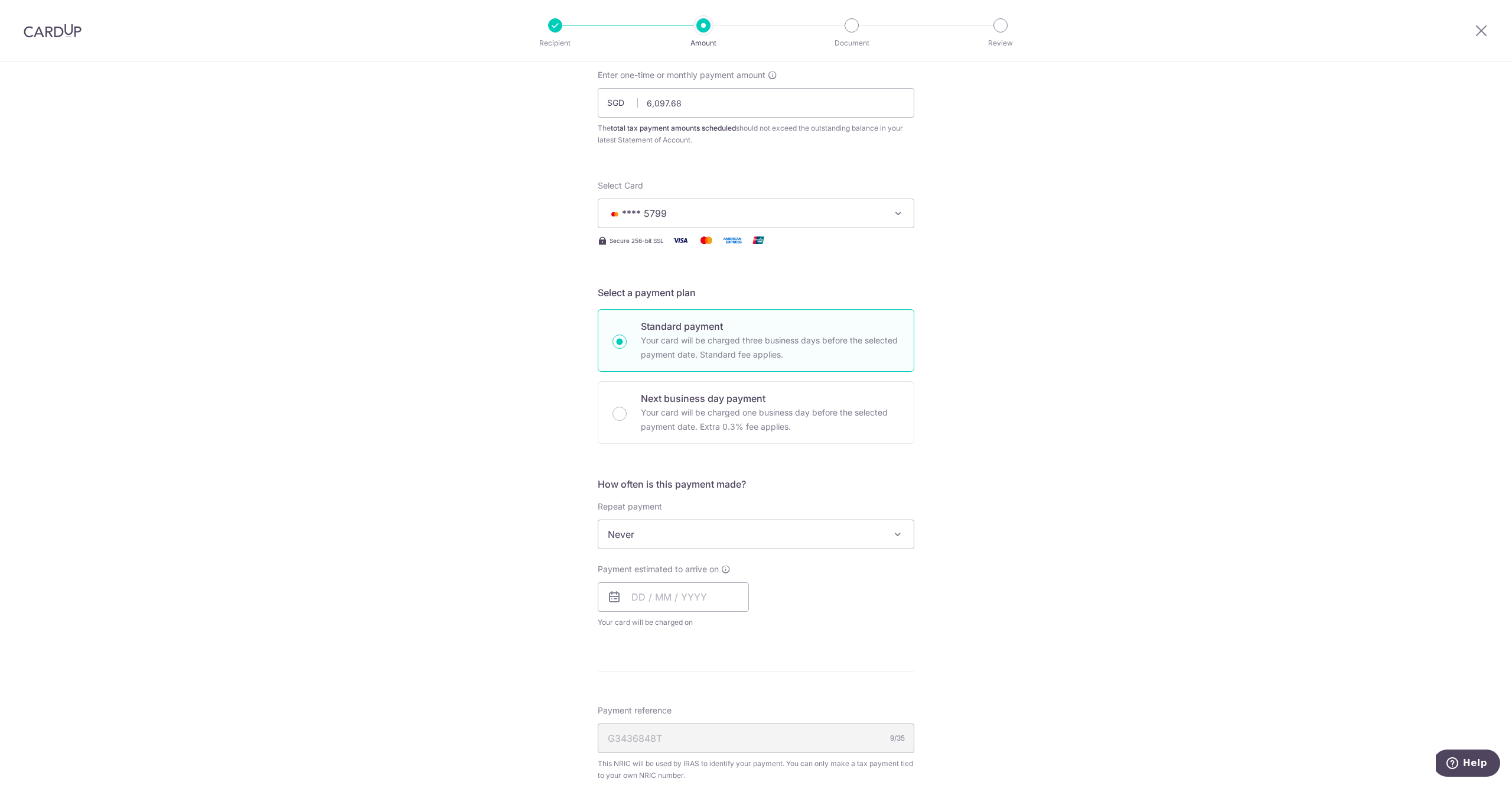
click at [514, 298] on div "Tell us more about your payment Enter one-time or monthly payment amount SGD 6,…" at bounding box center [756, 540] width 1512 height 1097
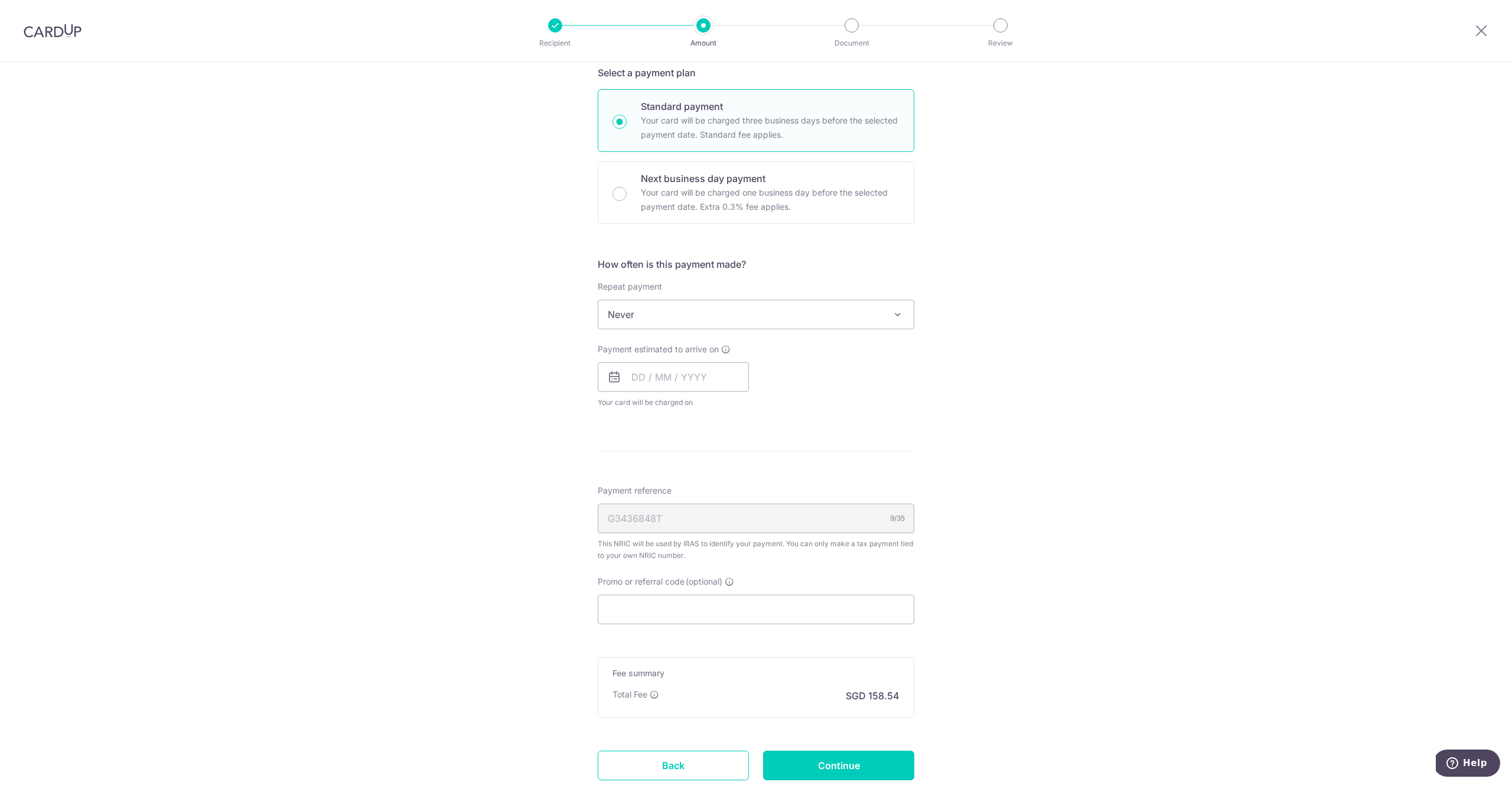
scroll to position [291, 0]
click at [672, 321] on span "Never" at bounding box center [756, 314] width 315 height 28
click at [531, 329] on div "Tell us more about your payment Enter one-time or monthly payment amount SGD 6,…" at bounding box center [756, 319] width 1512 height 1097
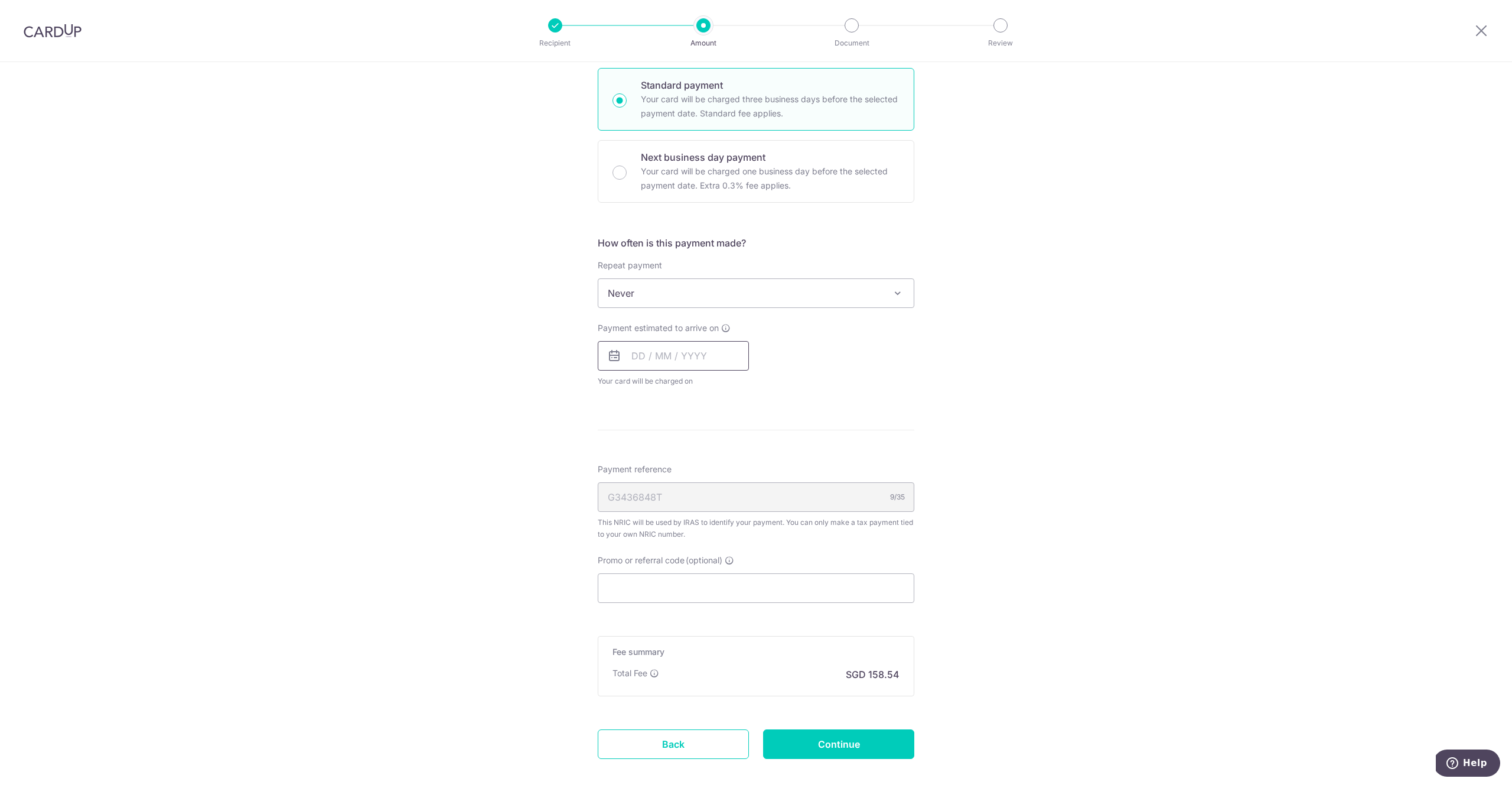
click at [640, 358] on input "text" at bounding box center [673, 356] width 151 height 30
click at [608, 391] on div "Prev Next Sep Oct Nov Dec 2025 2026" at bounding box center [692, 388] width 188 height 28
click at [670, 494] on link "16" at bounding box center [669, 487] width 19 height 19
type input "[DATE]"
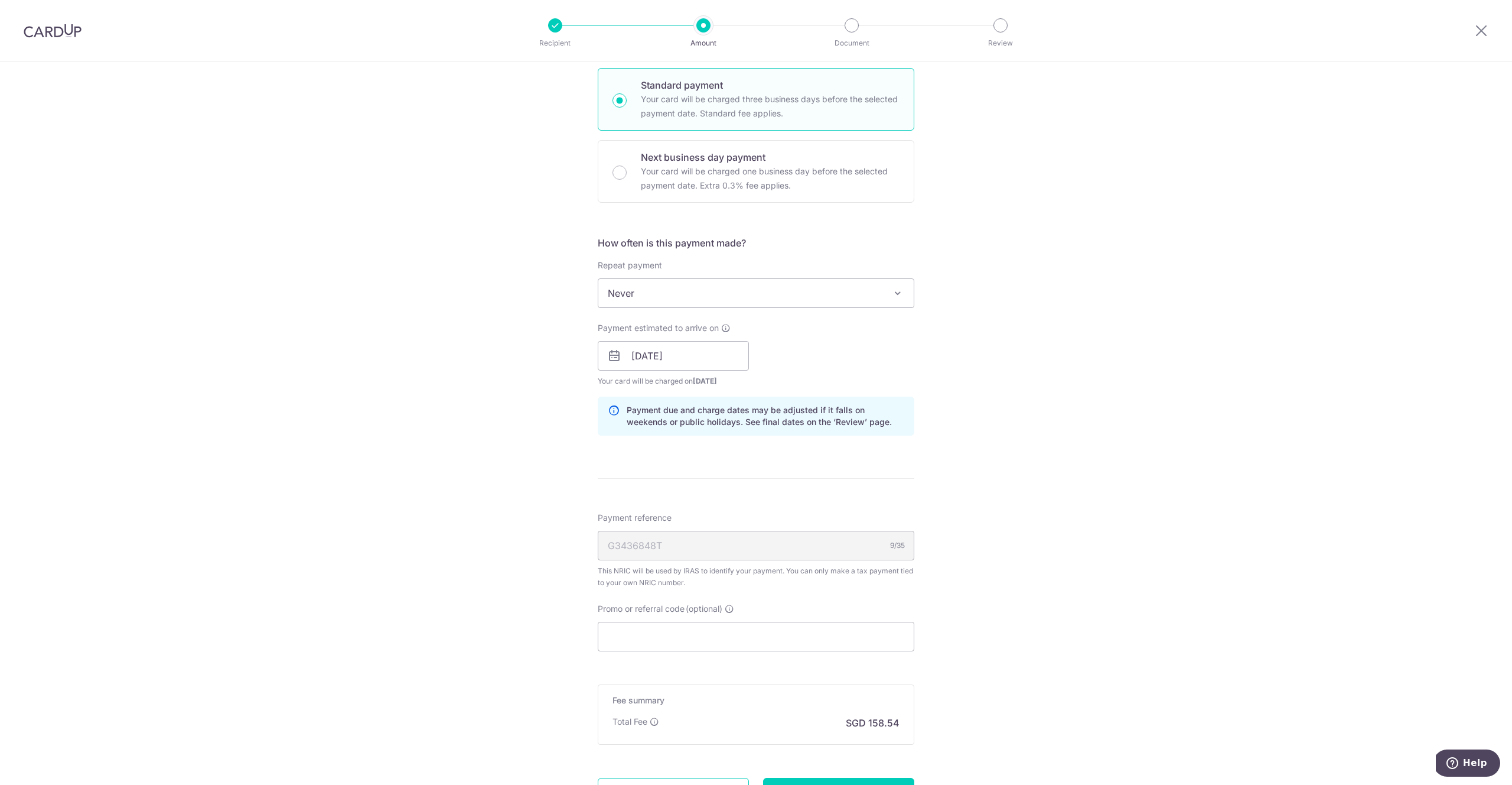
click at [534, 475] on div "Tell us more about your payment Enter one-time or monthly payment amount SGD 6,…" at bounding box center [756, 322] width 1512 height 1146
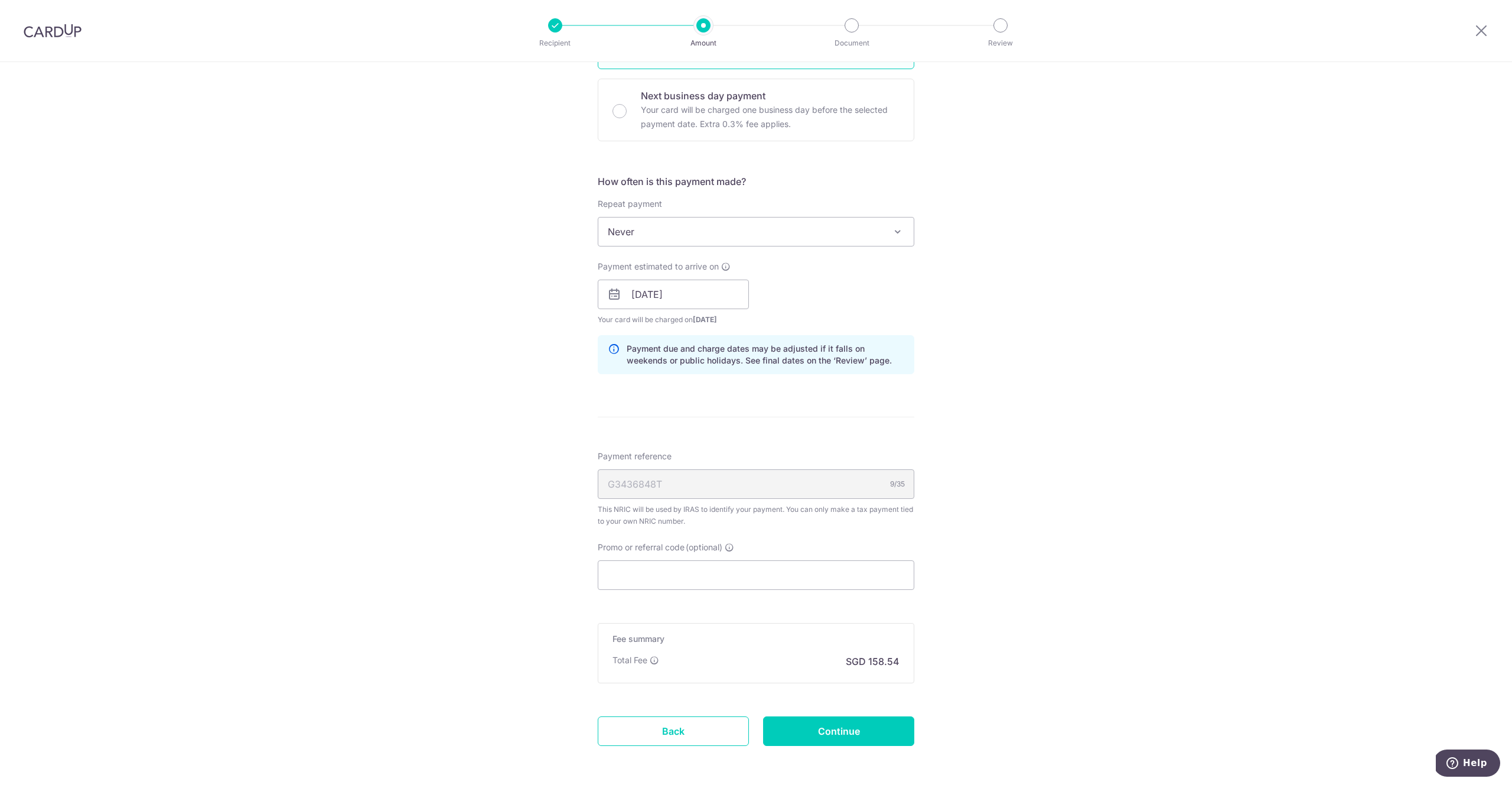
scroll to position [423, 0]
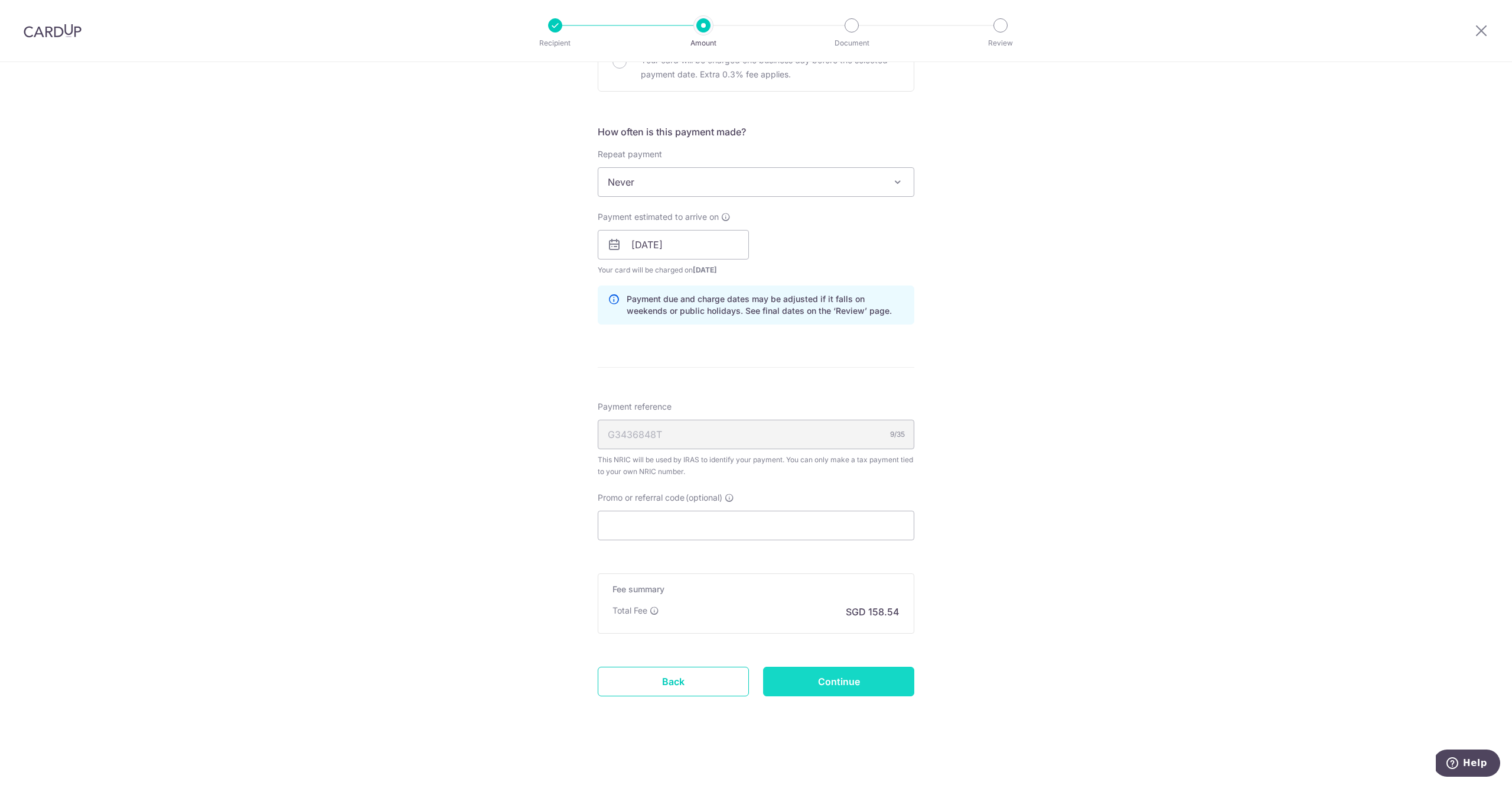
click at [830, 680] on input "Continue" at bounding box center [839, 681] width 151 height 30
type input "Create Schedule"
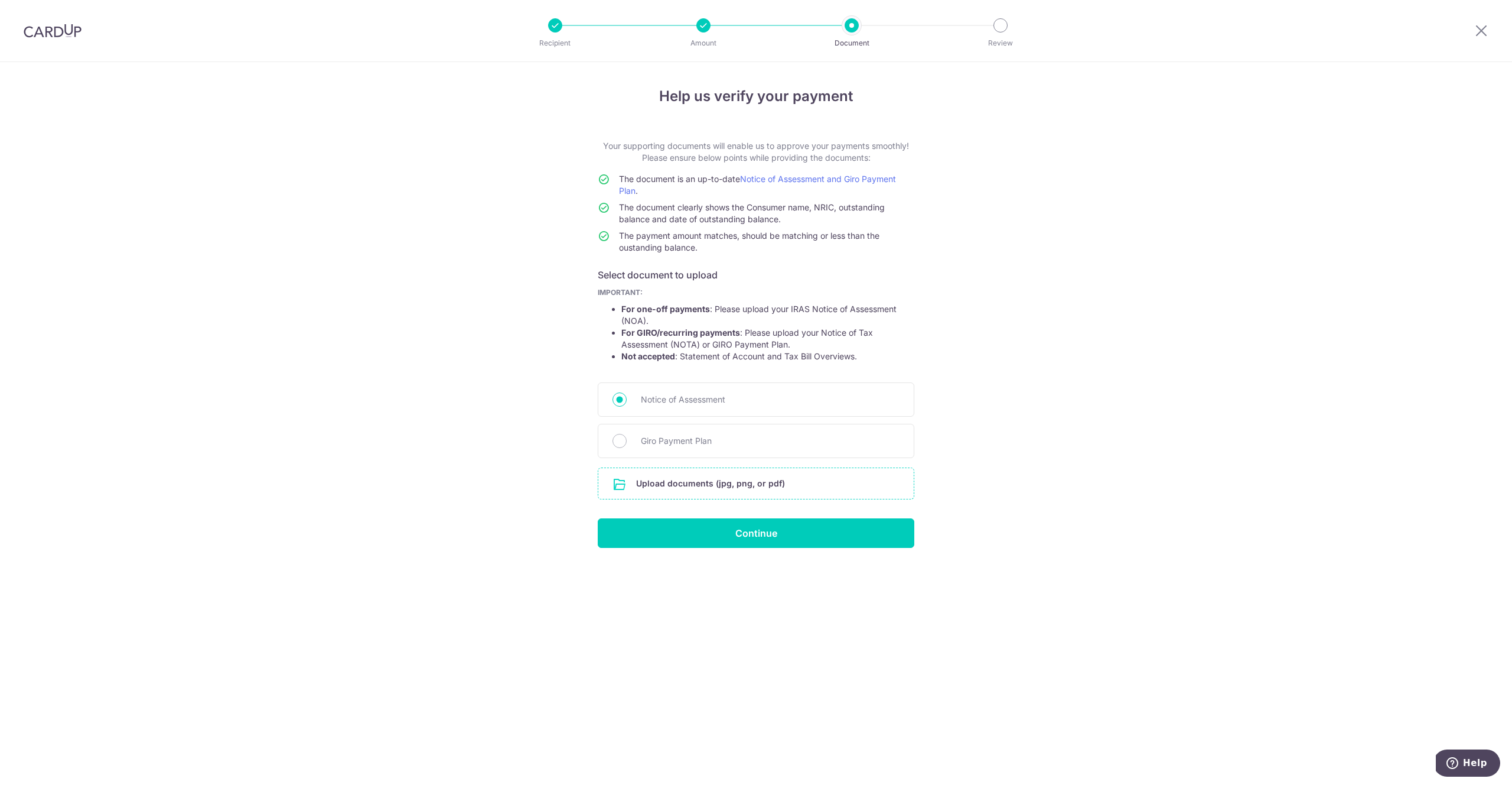
click at [710, 484] on input "file" at bounding box center [756, 484] width 315 height 31
click at [695, 478] on input "file" at bounding box center [756, 484] width 315 height 31
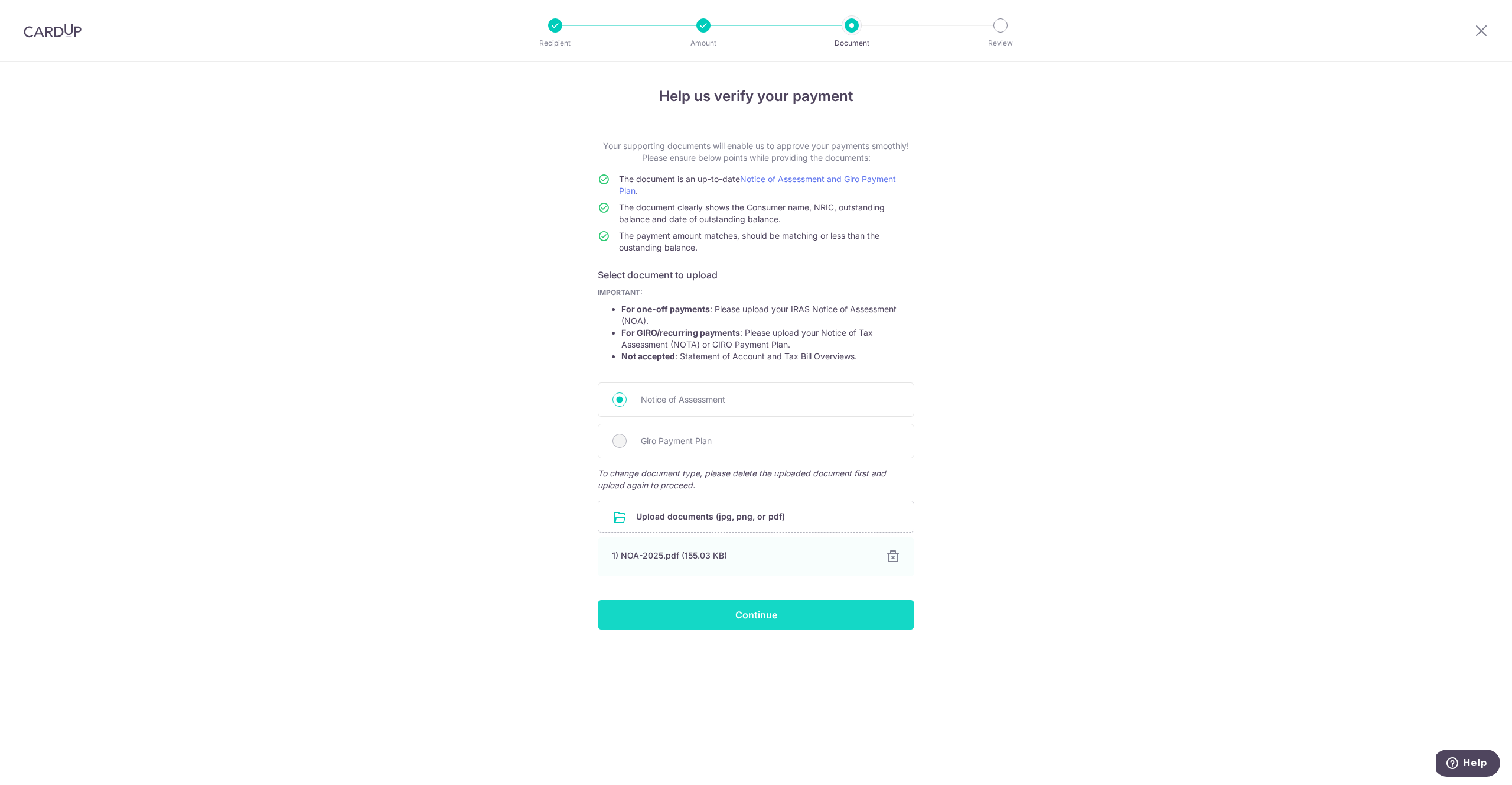
click at [863, 609] on input "Continue" at bounding box center [756, 614] width 317 height 30
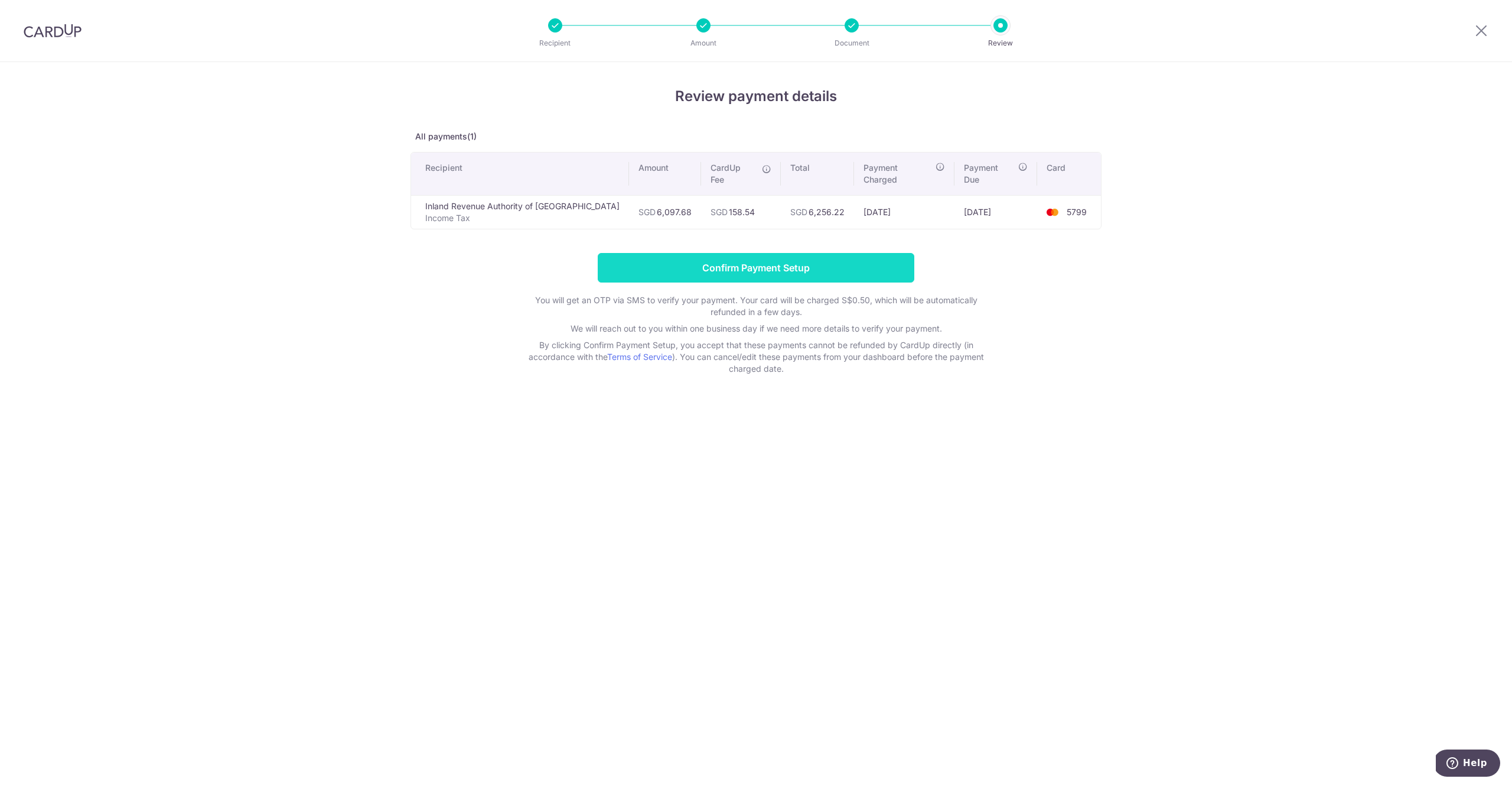
click at [821, 253] on input "Confirm Payment Setup" at bounding box center [756, 268] width 317 height 30
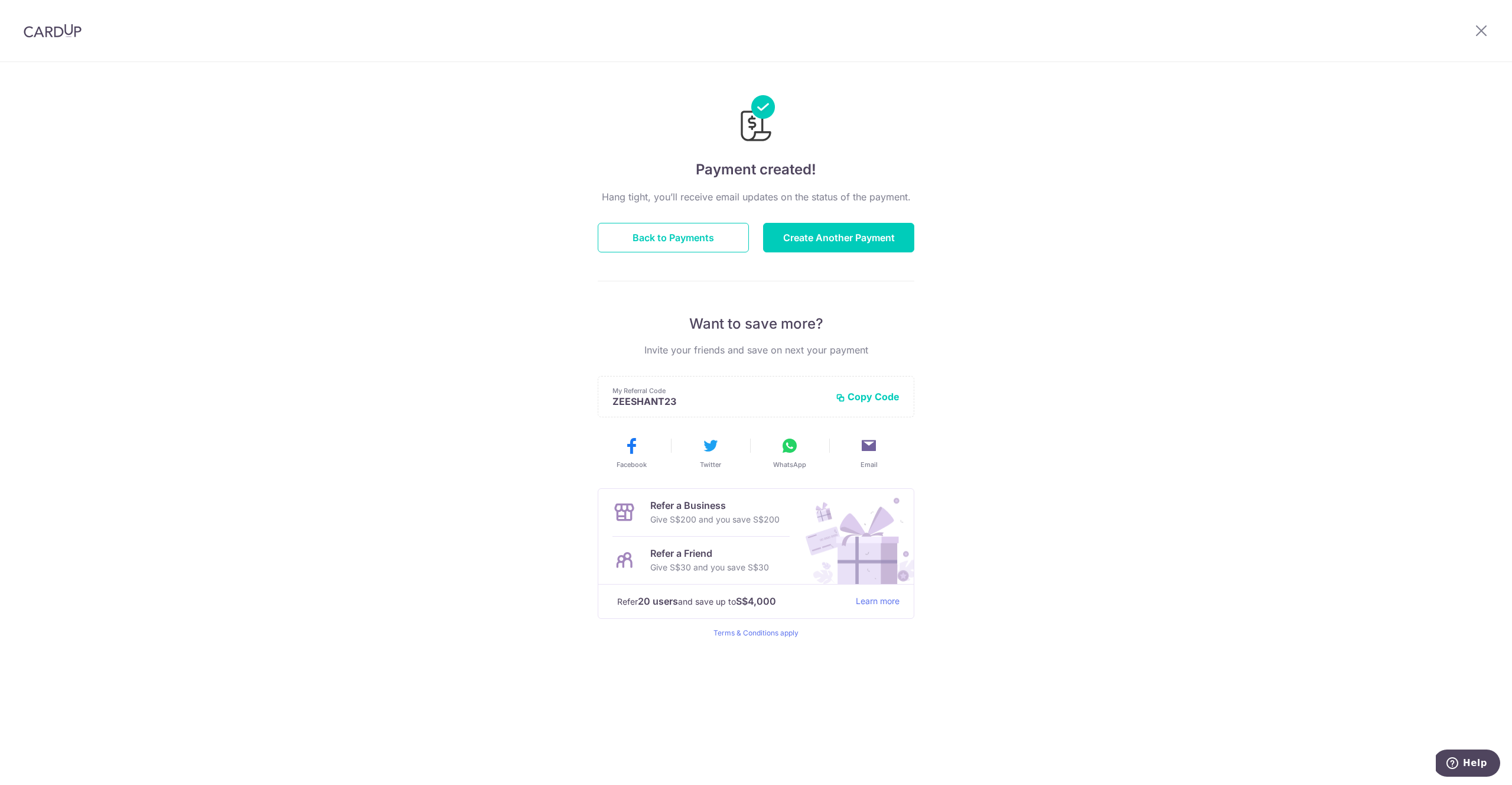
click at [539, 297] on div "Payment created! Hang tight, you’ll receive email updates on the status of the …" at bounding box center [756, 424] width 1512 height 723
click at [663, 231] on button "Back to Payments" at bounding box center [673, 237] width 151 height 30
